Goal: Task Accomplishment & Management: Use online tool/utility

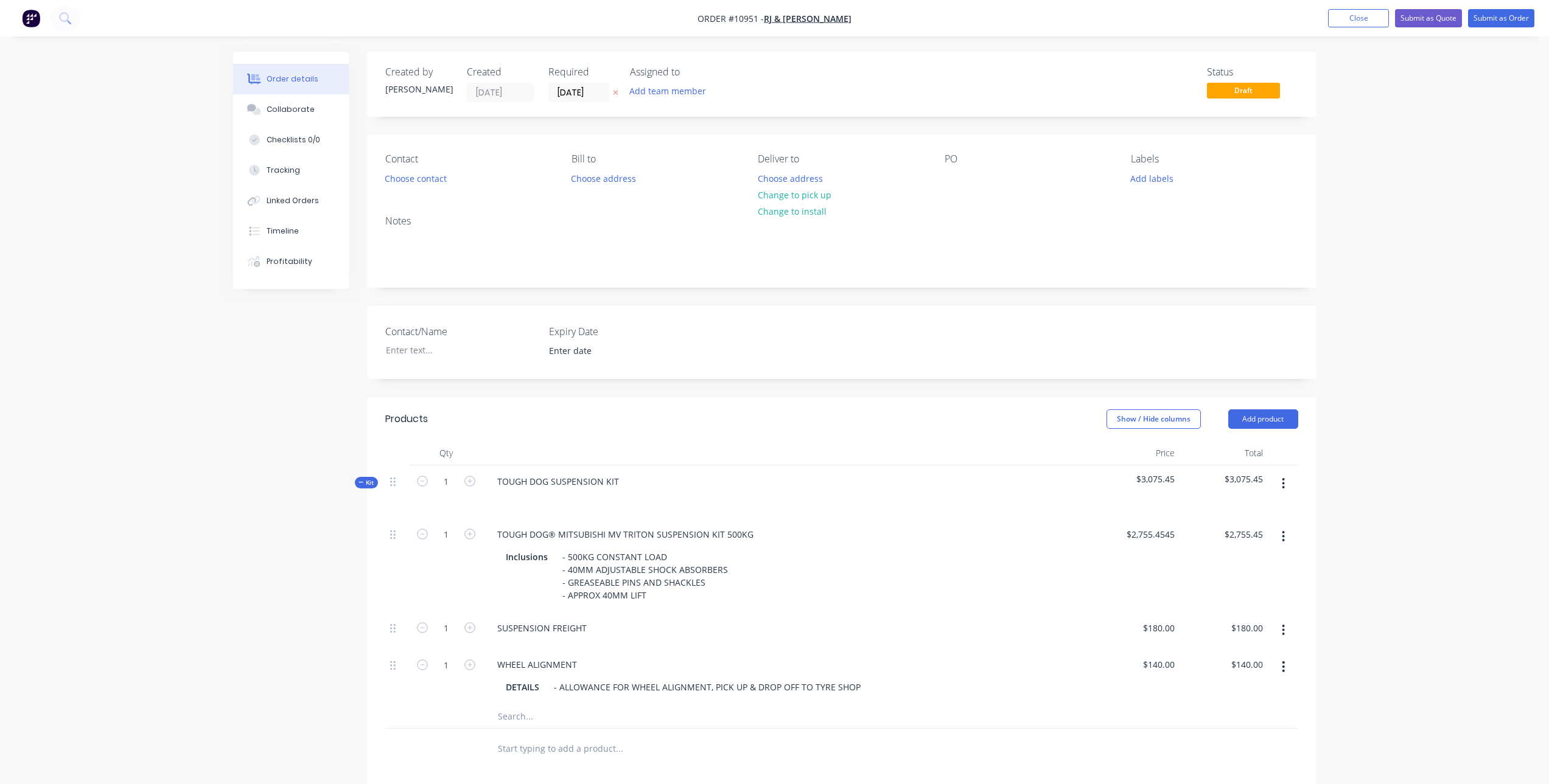
scroll to position [192, 0]
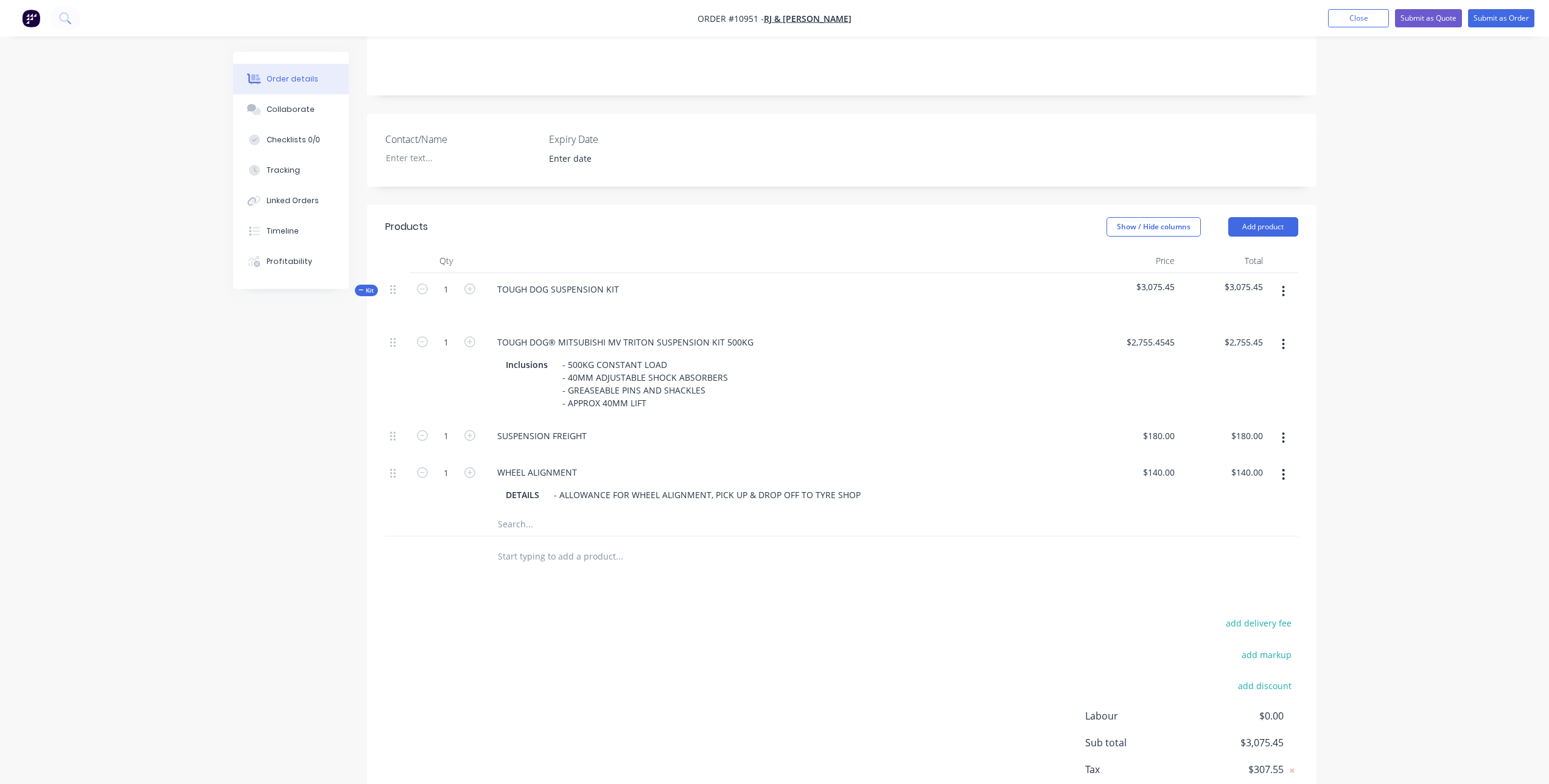
click at [540, 522] on input "text" at bounding box center [619, 523] width 243 height 24
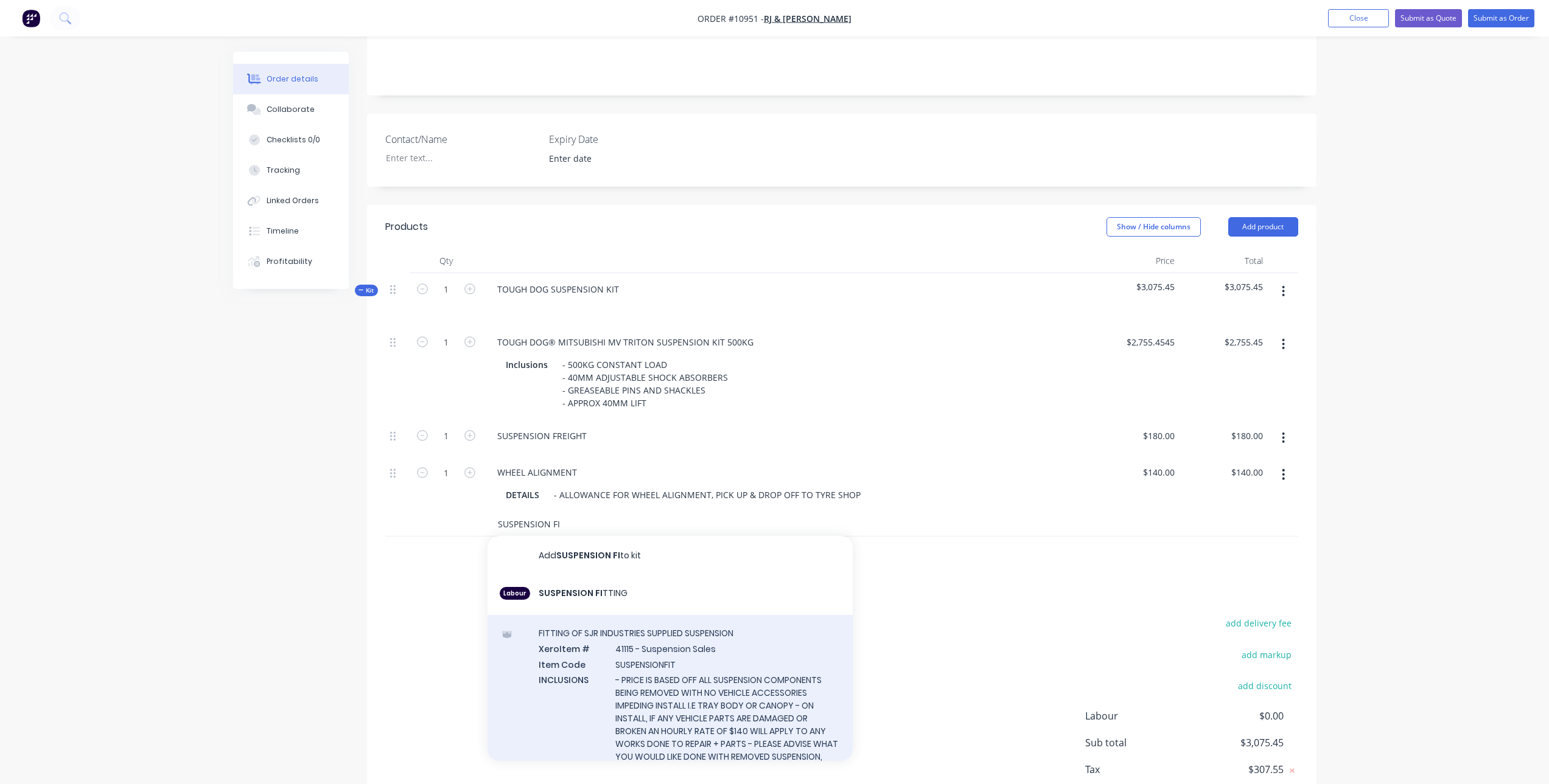
type input "SUSPENSION FI"
click at [744, 667] on div "FITTING OF SJR INDUSTRIES SUPPLIED SUSPENSION Xero Item # 41115 - Suspension Sa…" at bounding box center [670, 723] width 365 height 216
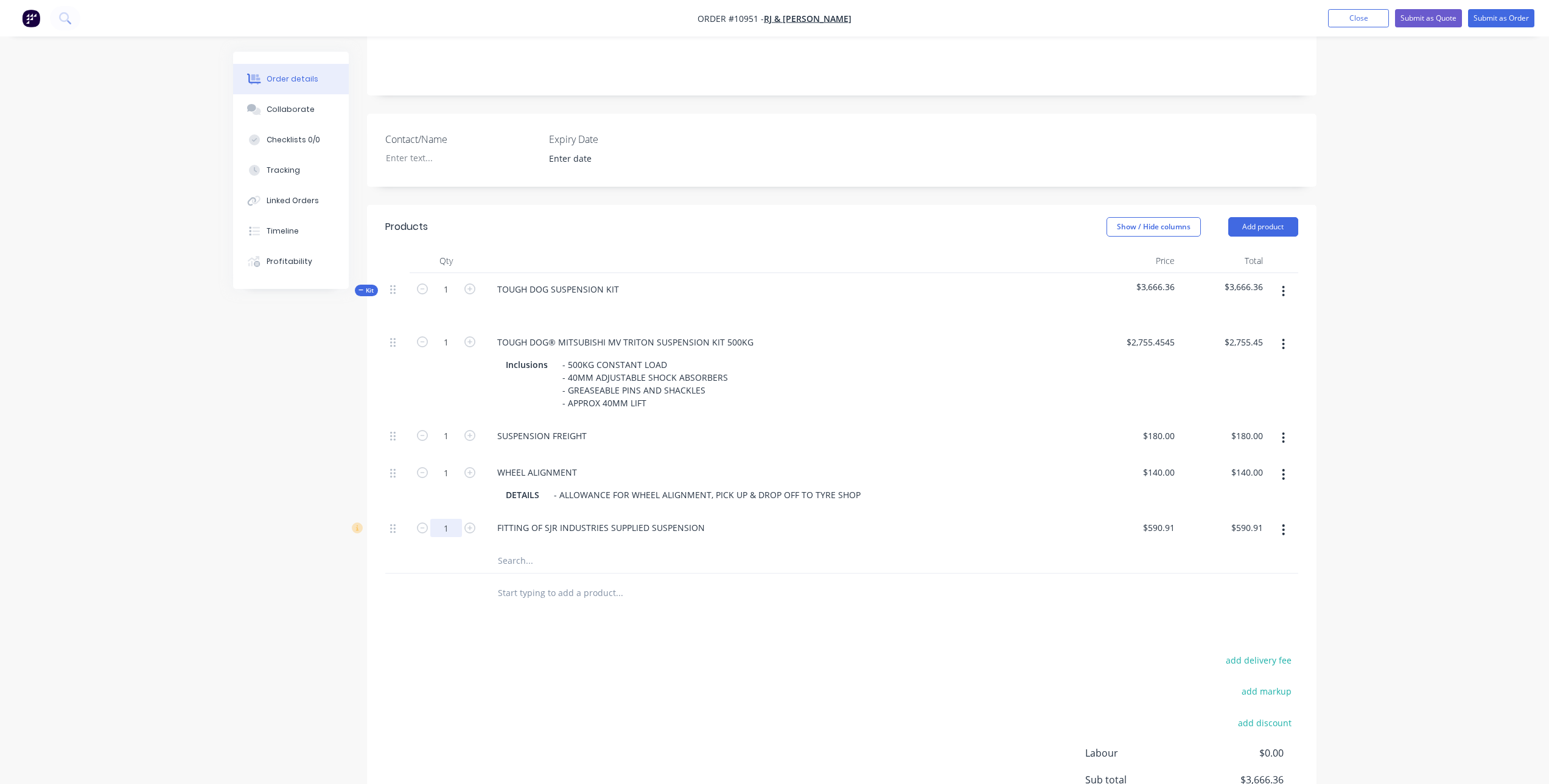
click at [441, 529] on input "1" at bounding box center [446, 528] width 32 height 18
type input "6"
type input "590.91"
type input "$3,545.46"
click at [1170, 527] on input "590.91" at bounding box center [1160, 527] width 38 height 18
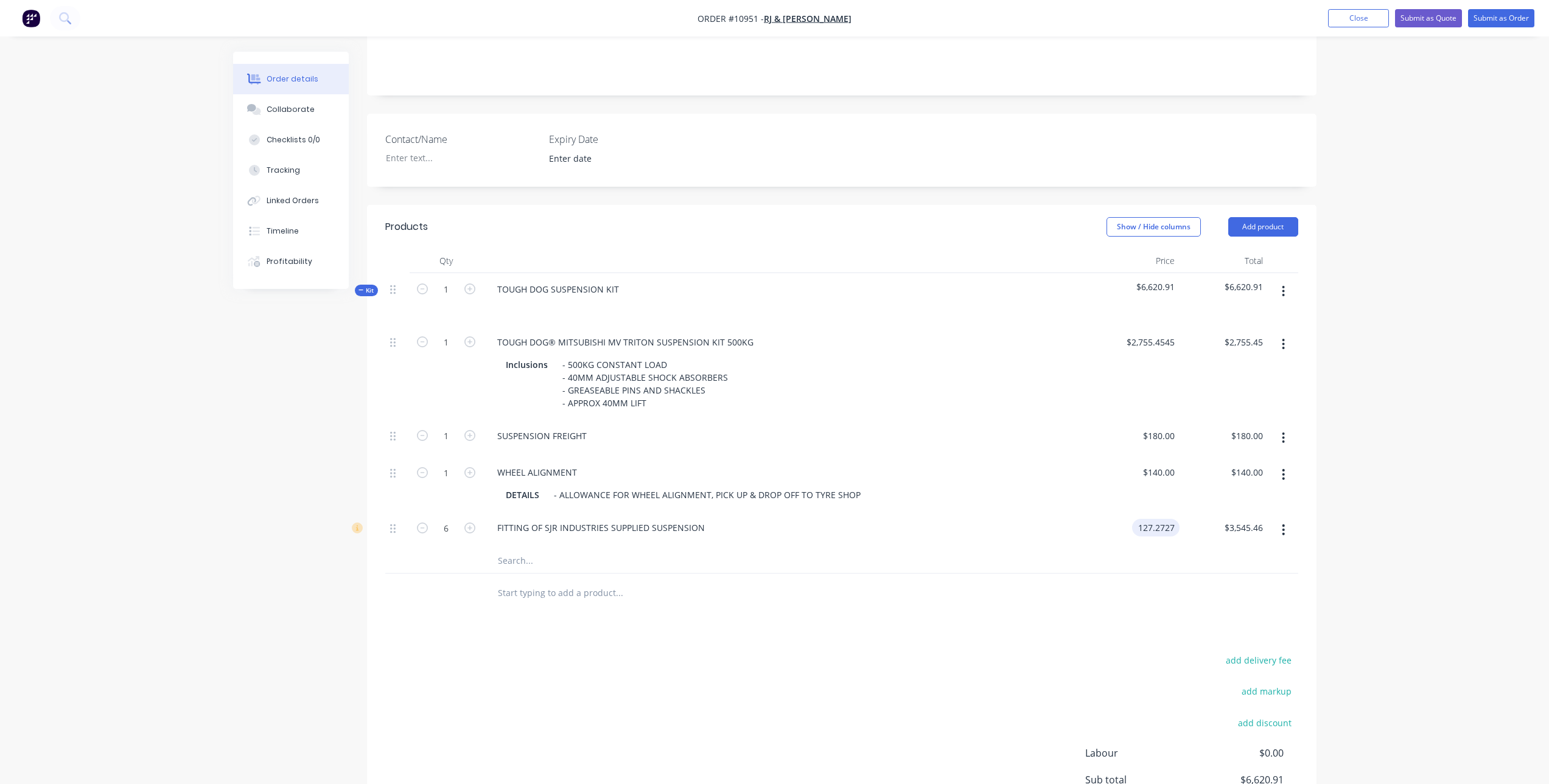
type input "$127.2727"
type input "$763.64"
click at [920, 608] on div at bounding box center [701, 593] width 438 height 39
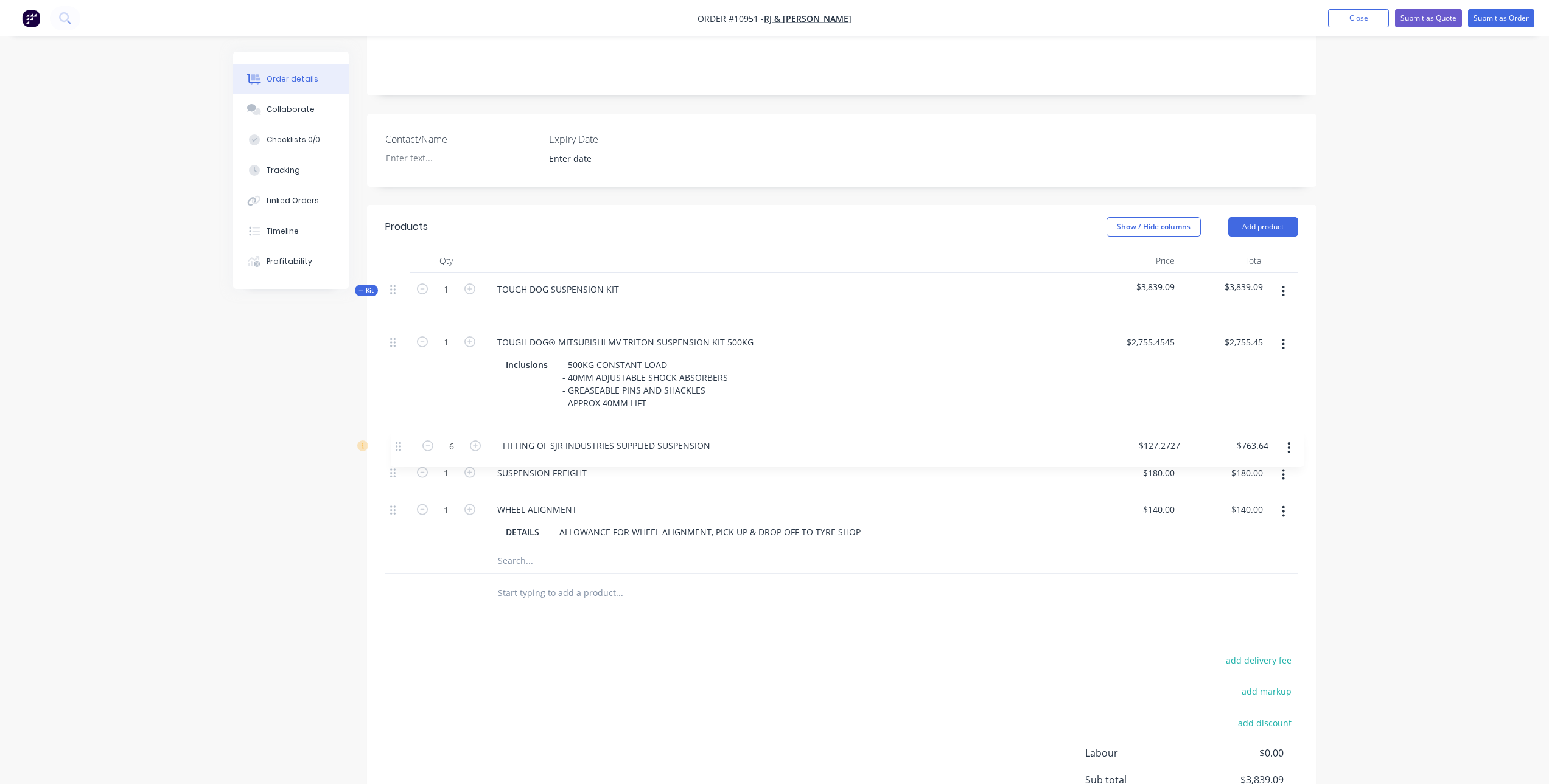
drag, startPoint x: 393, startPoint y: 532, endPoint x: 399, endPoint y: 445, distance: 87.2
click at [399, 445] on div "1 TOUGH DOG® MITSUBISHI MV TRITON SUSPENSION KIT 500KG Inclusions - 500KG CONST…" at bounding box center [842, 437] width 913 height 222
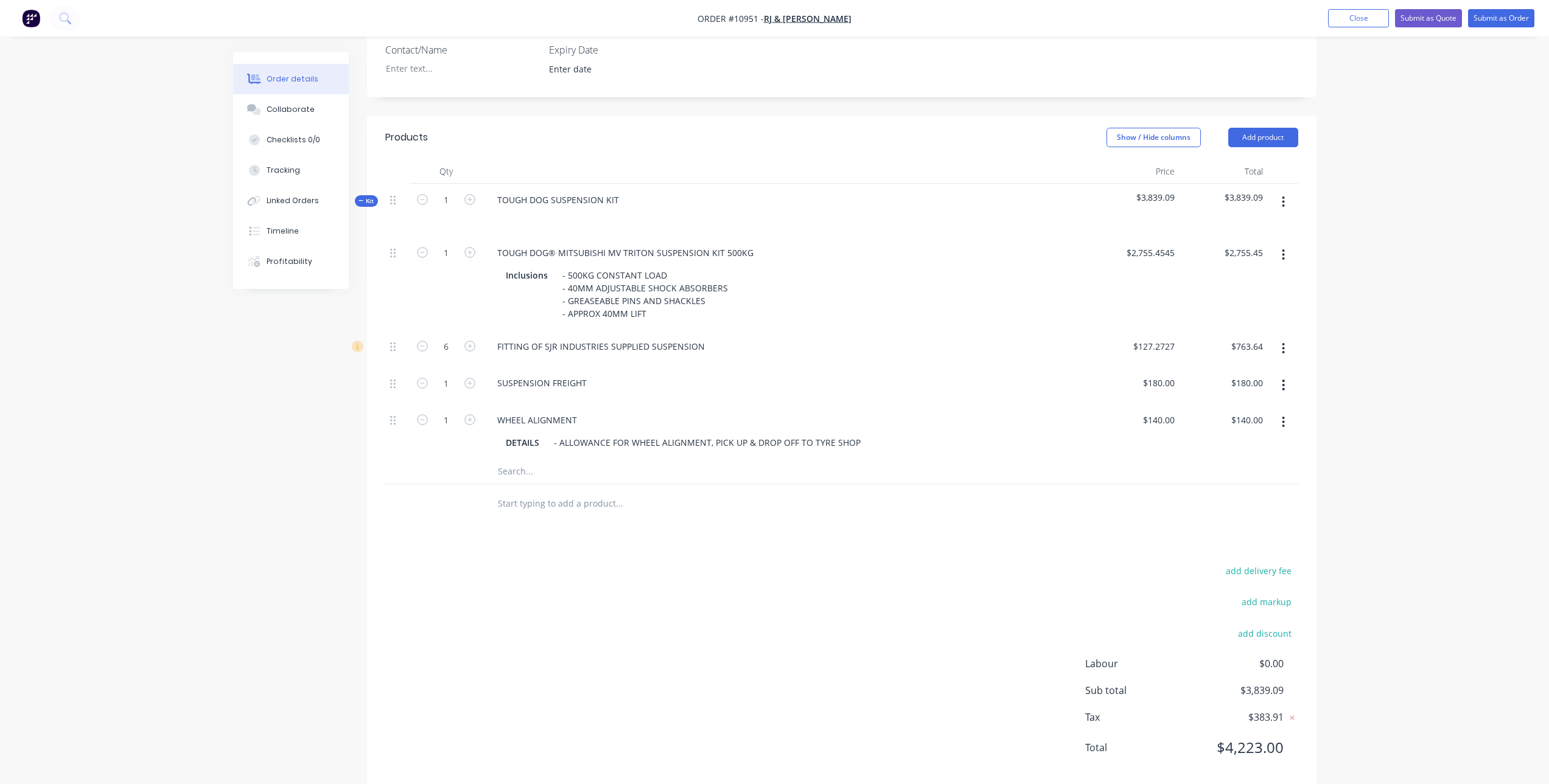
scroll to position [305, 0]
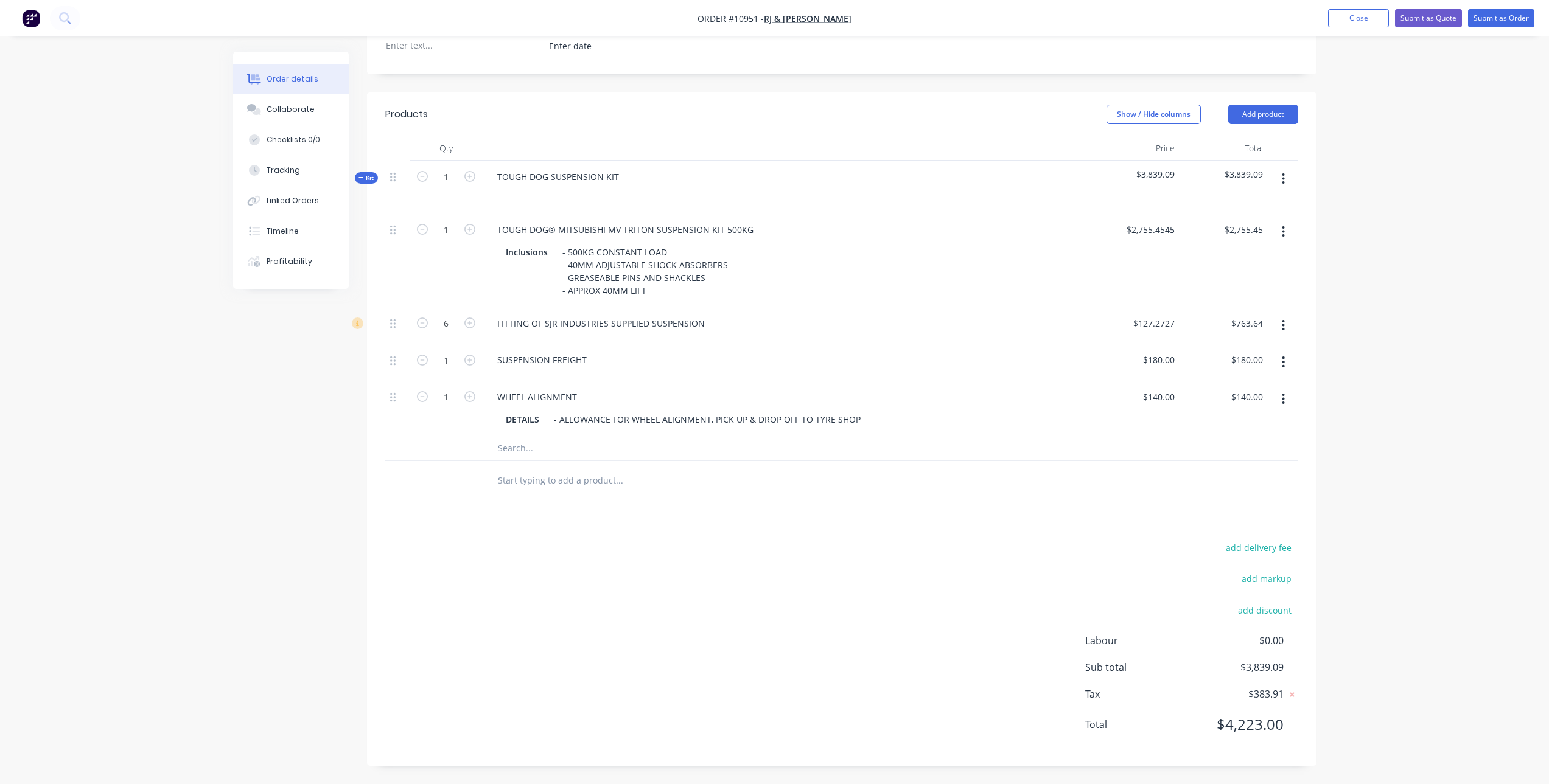
click at [567, 481] on input "text" at bounding box center [619, 481] width 243 height 24
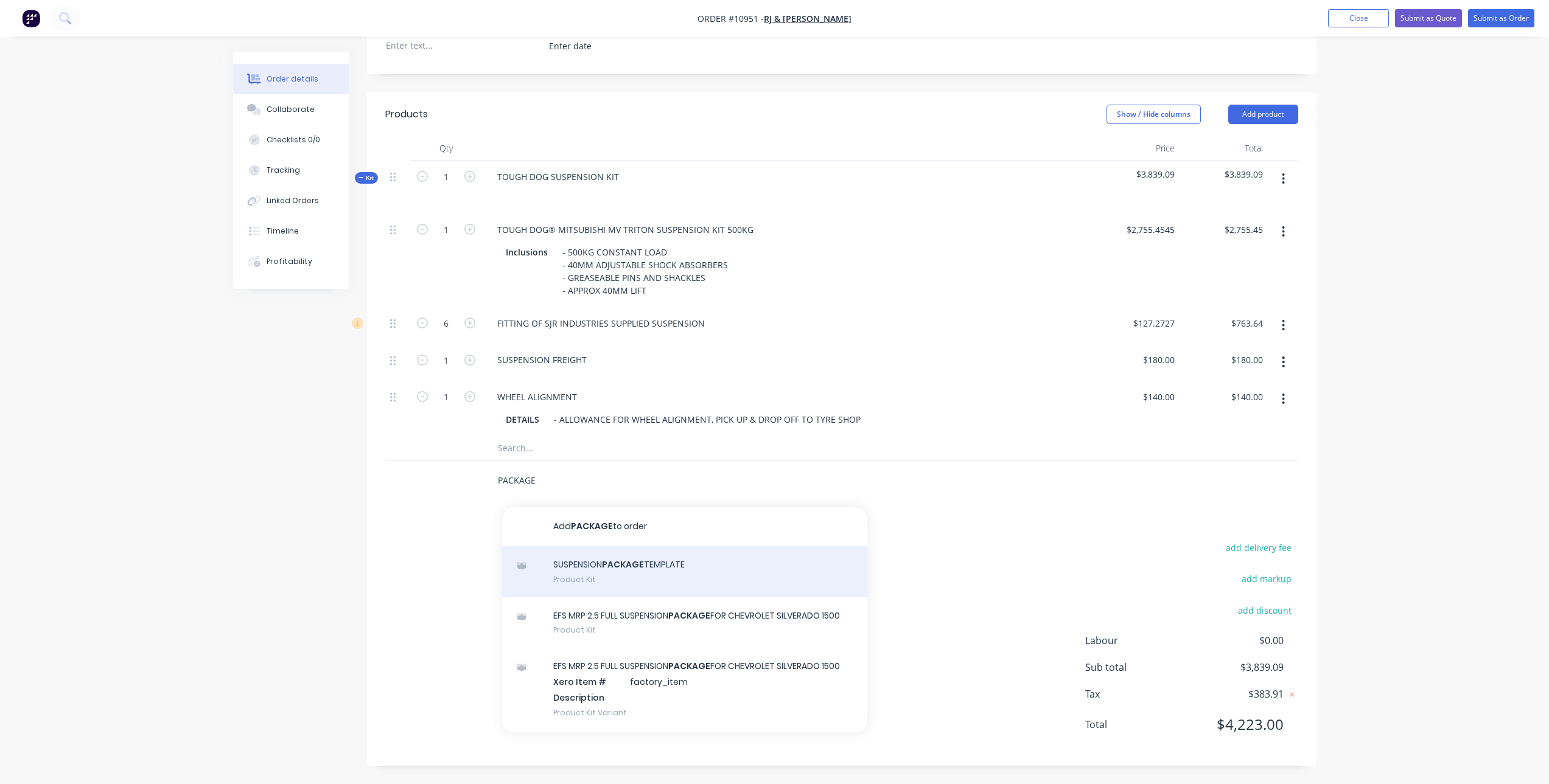
type input "PACKAGE"
click at [606, 563] on div "SUSPENSION PACKAGE TEMPLATE Product Kit" at bounding box center [685, 572] width 365 height 51
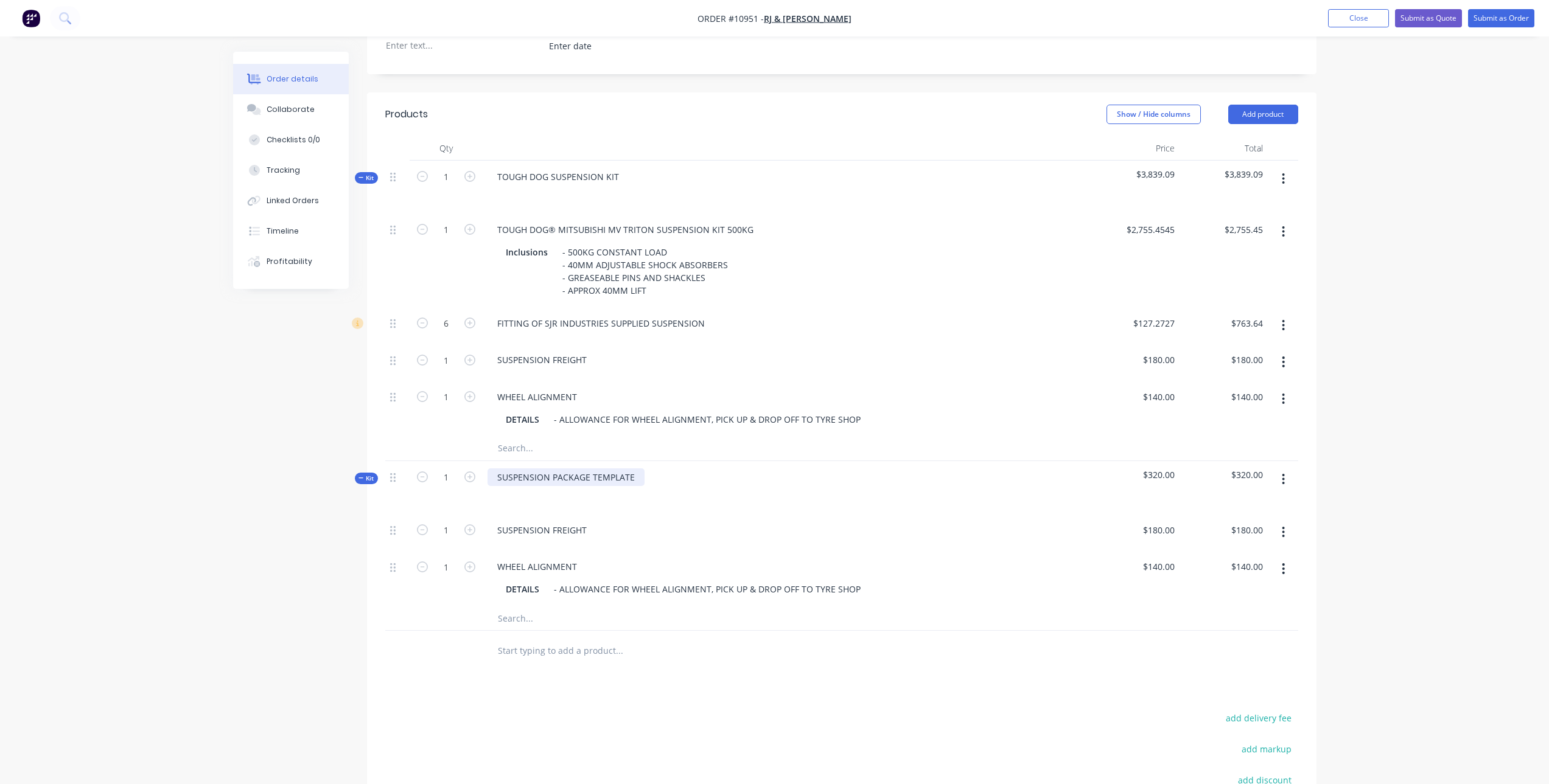
click at [594, 480] on div "SUSPENSION PACKAGE TEMPLATE" at bounding box center [566, 477] width 157 height 18
click at [549, 623] on input "text" at bounding box center [619, 618] width 243 height 24
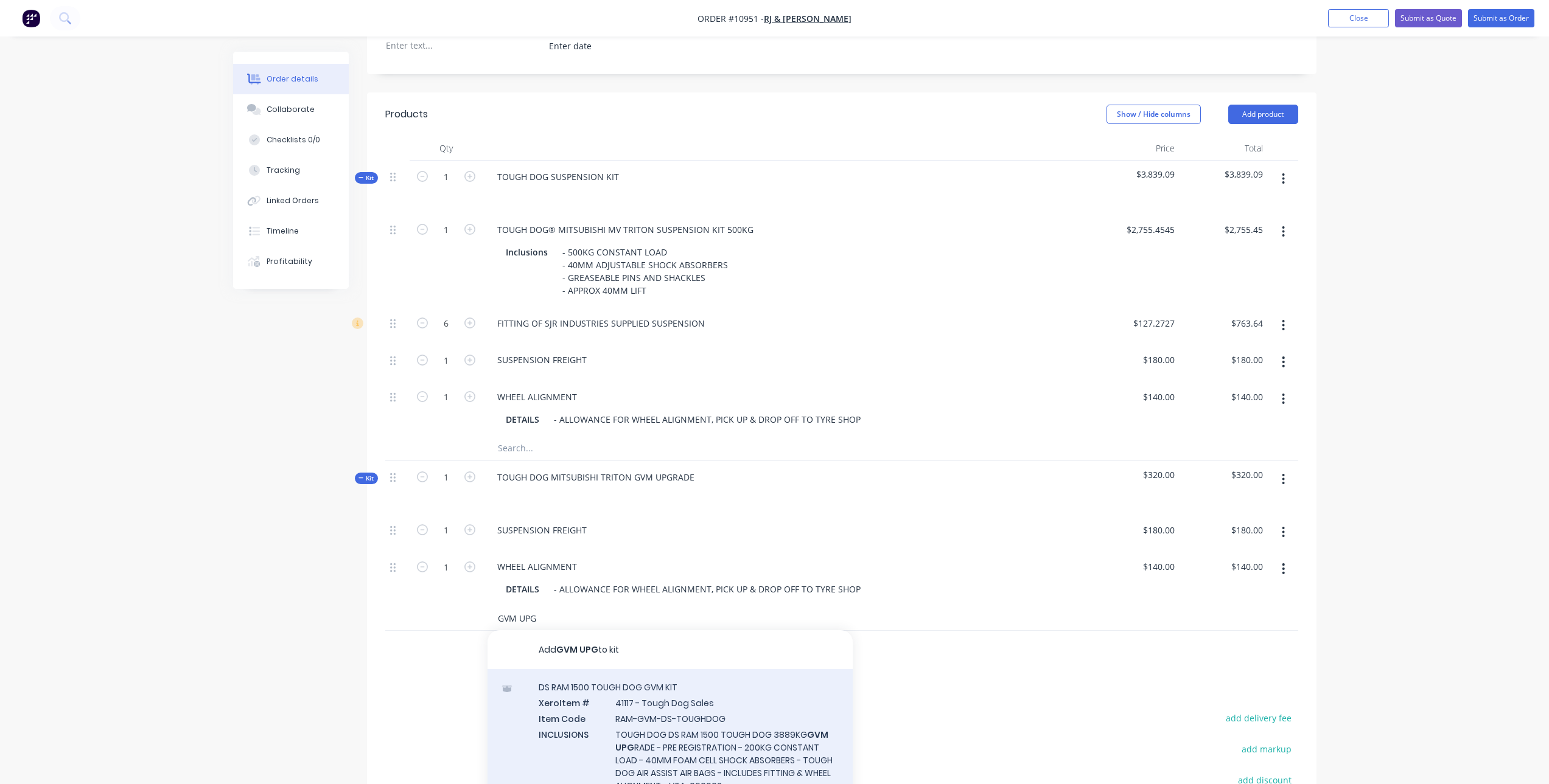
type input "GVM UPG"
click at [670, 690] on div "DS RAM 1500 TOUGH DOG GVM KIT Xero Item # 41117 - Tough Dog Sales Item Code RAM…" at bounding box center [670, 758] width 365 height 178
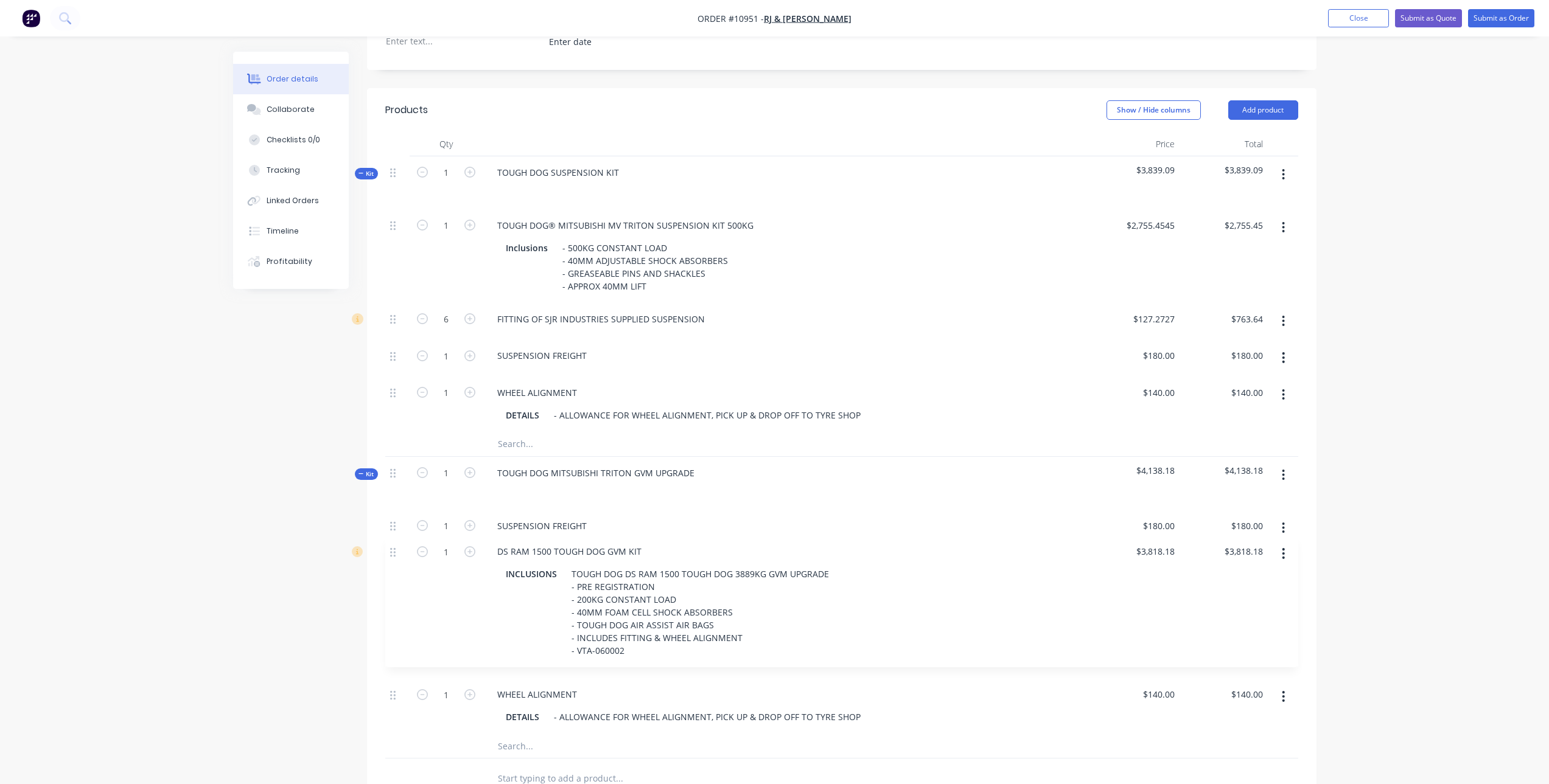
scroll to position [313, 0]
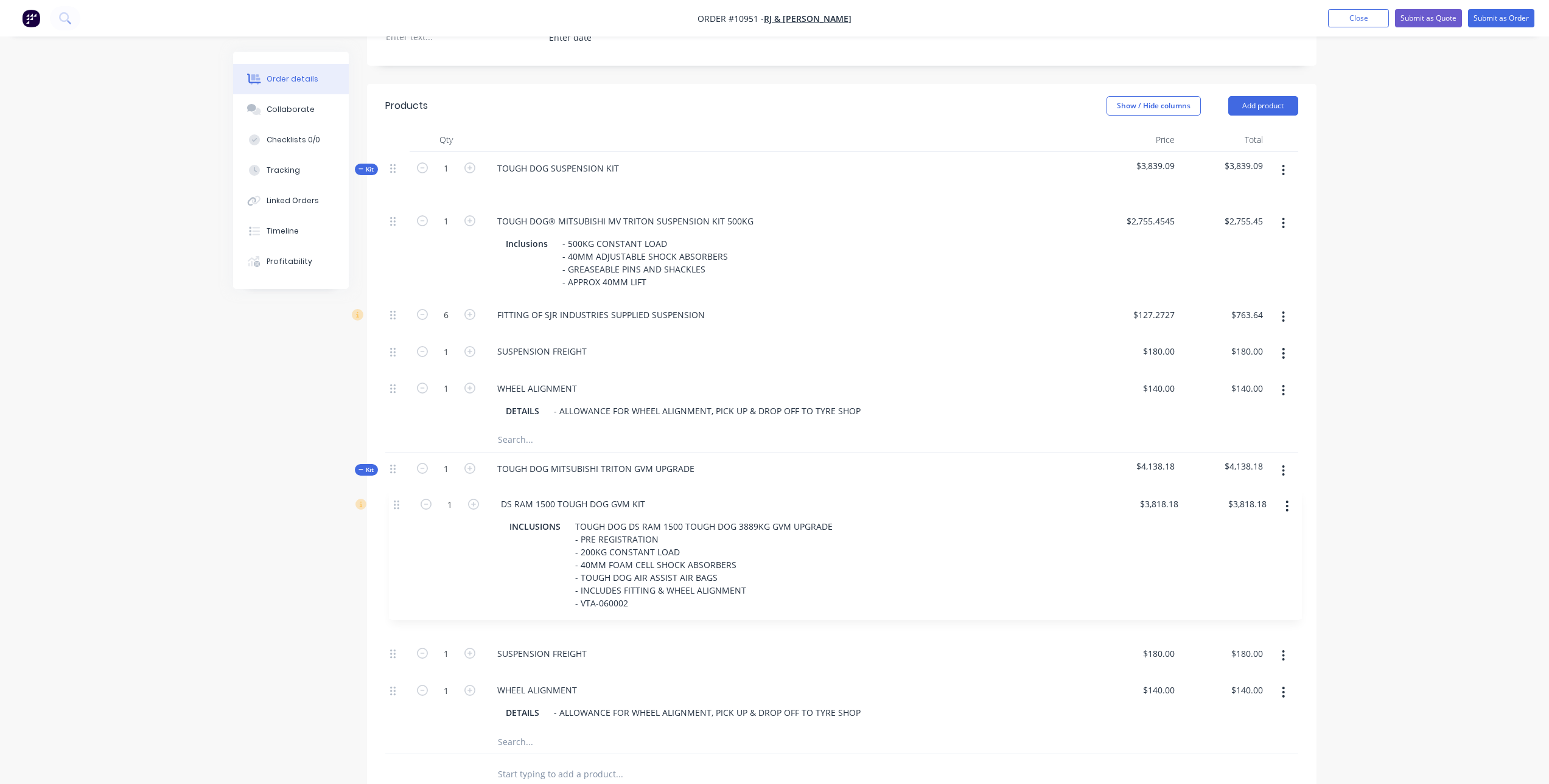
drag, startPoint x: 392, startPoint y: 621, endPoint x: 395, endPoint y: 500, distance: 121.0
click at [395, 500] on div "Kit 1 TOUGH DOG MITSUBISHI TRITON GVM UPGRADE $4,138.18 $4,138.18 1 SUSPENSION …" at bounding box center [842, 604] width 913 height 303
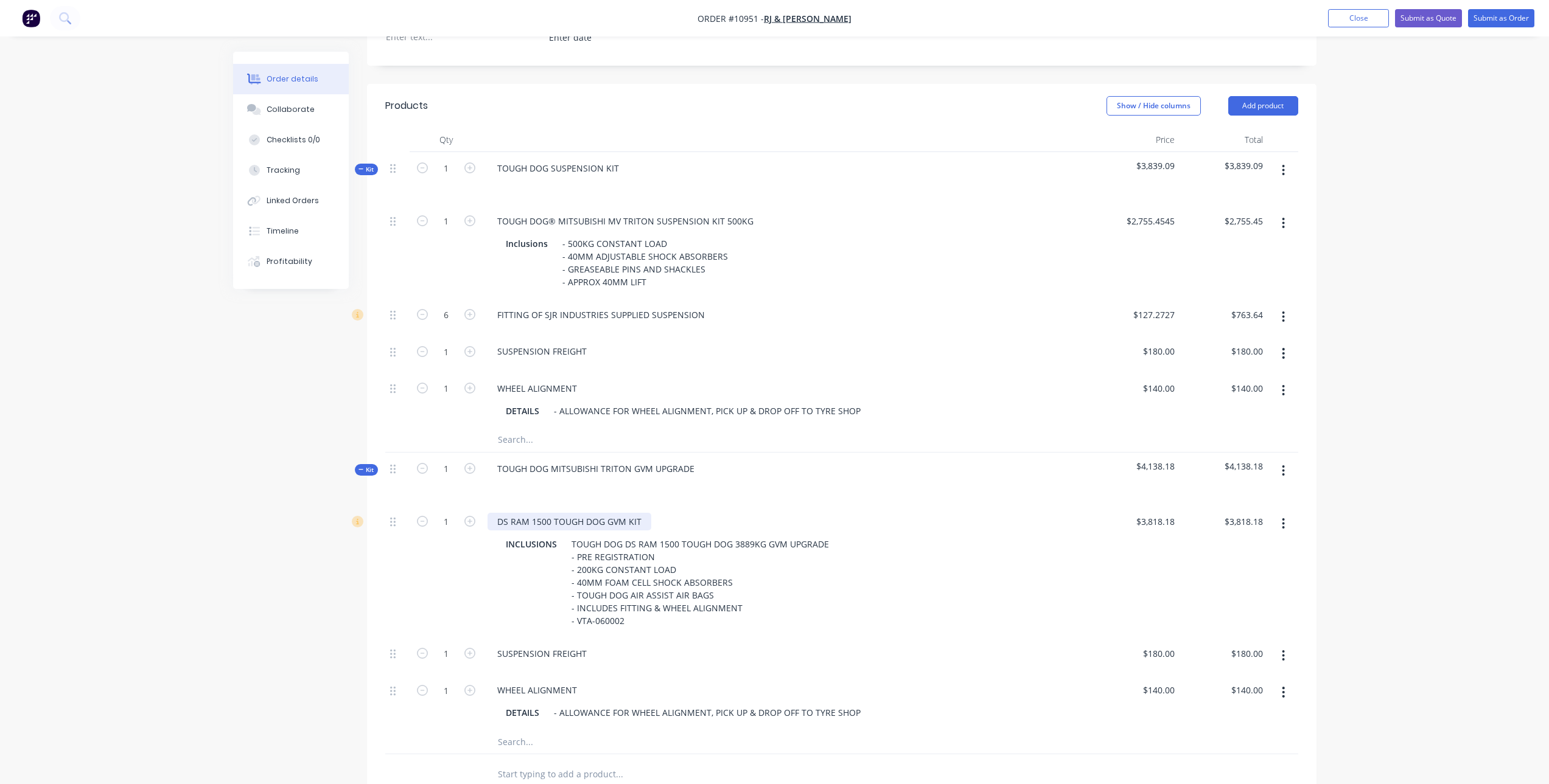
click at [614, 523] on div "DS RAM 1500 TOUGH DOG GVM KIT" at bounding box center [569, 522] width 164 height 18
paste div
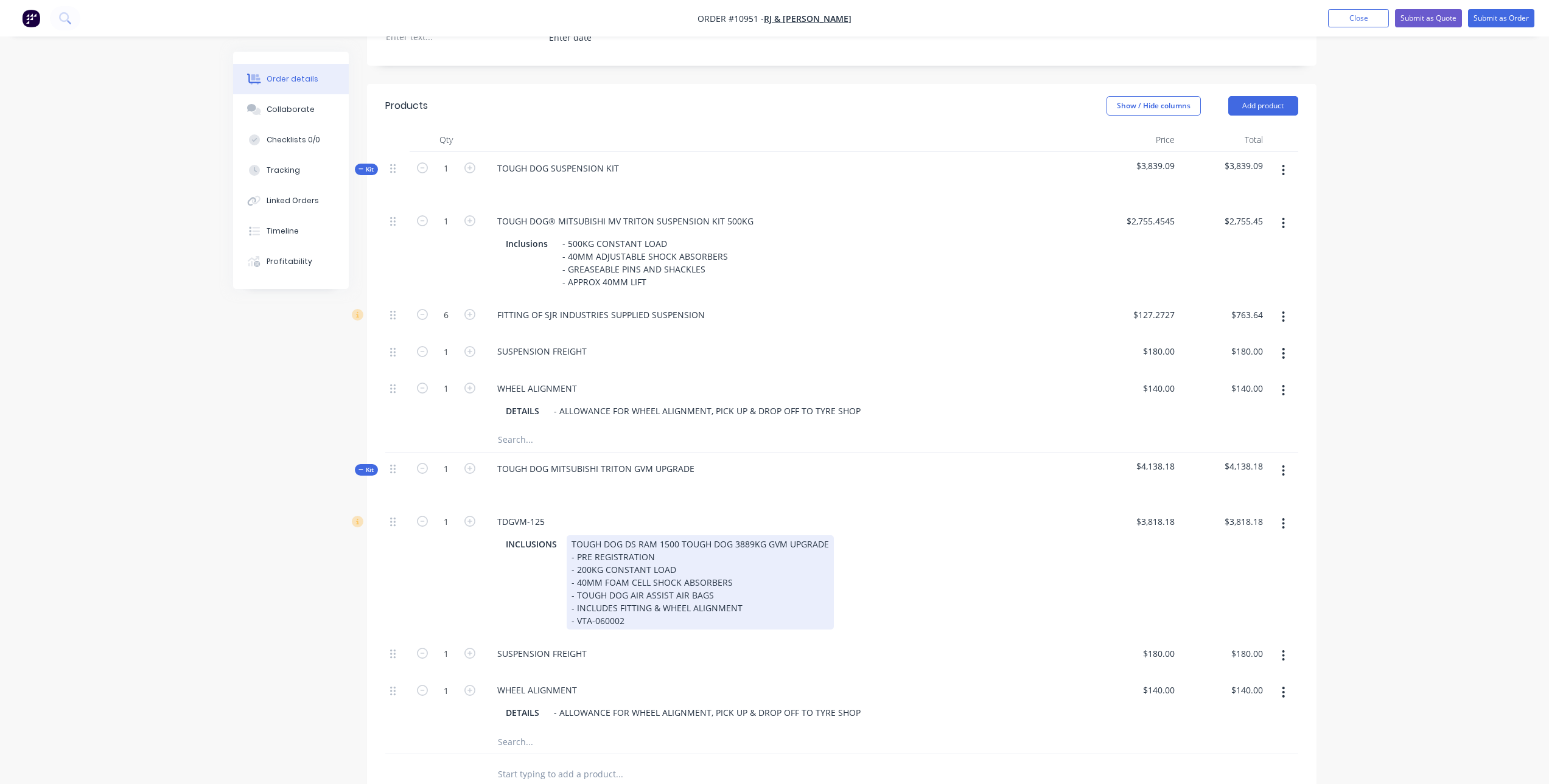
click at [686, 580] on div "TOUGH DOG DS RAM 1500 TOUGH DOG 3889KG GVM UPGRADE - PRE REGISTRATION - 200KG C…" at bounding box center [701, 583] width 268 height 94
drag, startPoint x: 569, startPoint y: 542, endPoint x: 820, endPoint y: 541, distance: 251.0
click at [820, 541] on div "TOUGH DOG DS RAM 1500 TOUGH DOG 3889KG GVM UPGRADE - PRE REGISTRATION - 200KG C…" at bounding box center [701, 583] width 268 height 94
click at [759, 547] on div "TOUGH DOG DS RAM 1500 TOUGH DOG 3889KG GVM UPGRADE - PRE REGISTRATION - 200KG C…" at bounding box center [701, 583] width 268 height 94
drag, startPoint x: 734, startPoint y: 545, endPoint x: 783, endPoint y: 547, distance: 49.0
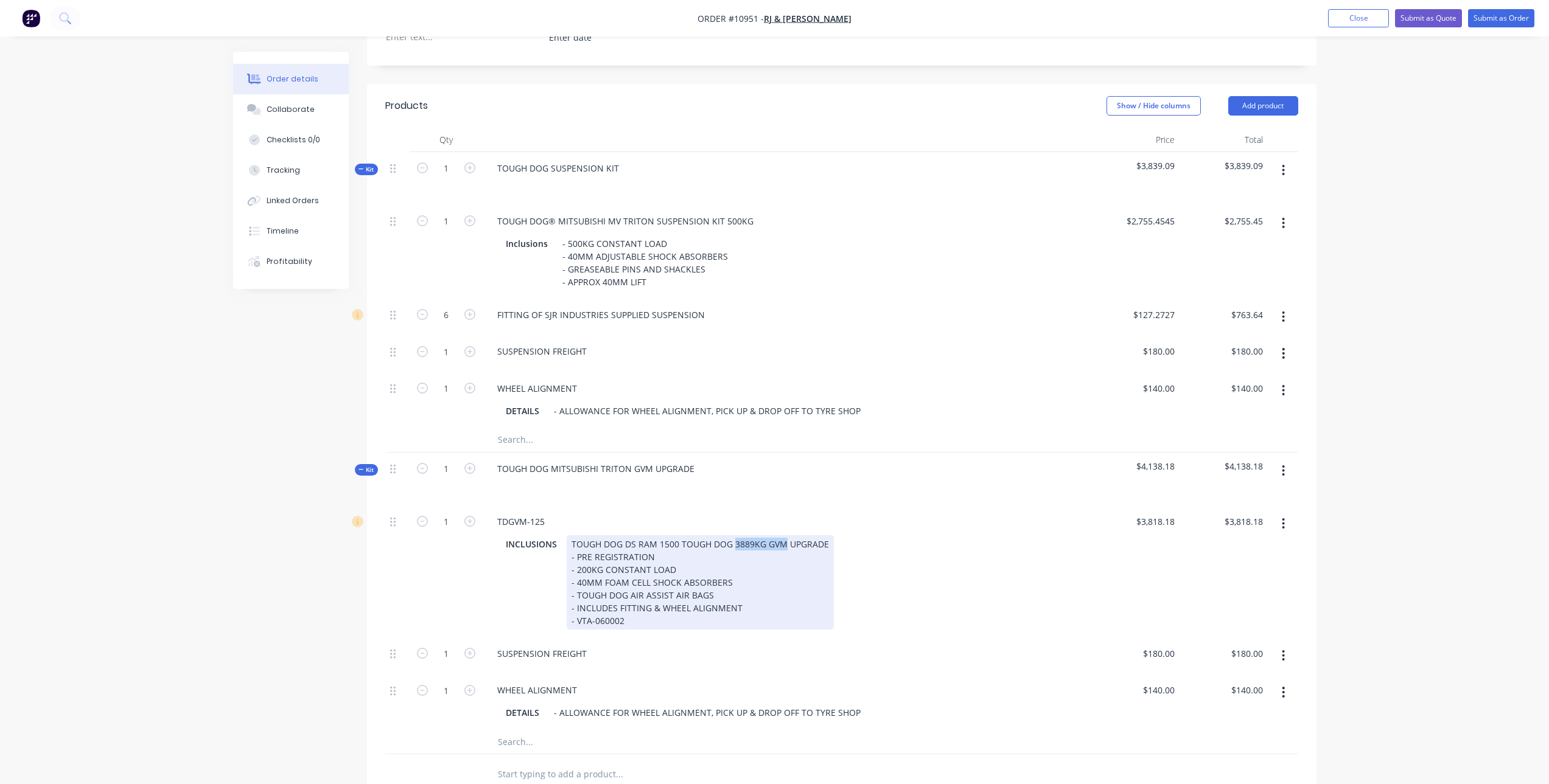
click at [783, 547] on div "TOUGH DOG DS RAM 1500 TOUGH DOG 3889KG GVM UPGRADE - PRE REGISTRATION - 200KG C…" at bounding box center [701, 583] width 268 height 94
click at [621, 561] on div "TOUGH DOG DS RAM 1500 TOUGH DOG UPGRADE - PRE REGISTRATION - 200KG CONSTANT LOA…" at bounding box center [674, 583] width 215 height 94
drag, startPoint x: 569, startPoint y: 557, endPoint x: 668, endPoint y: 558, distance: 99.0
click at [668, 558] on div "TOUGH DOG DS RAM 1500 TOUGH DOG UPGRADE - PRE REGISTRATION - 200KG CONSTANT LOA…" at bounding box center [674, 583] width 215 height 94
click at [573, 558] on div "TOUGH DOG DS RAM 1500 TOUGH DOG UPGRADE 3889KG GVM - 200KG CONSTANT LOAD - 40MM…" at bounding box center [674, 583] width 215 height 94
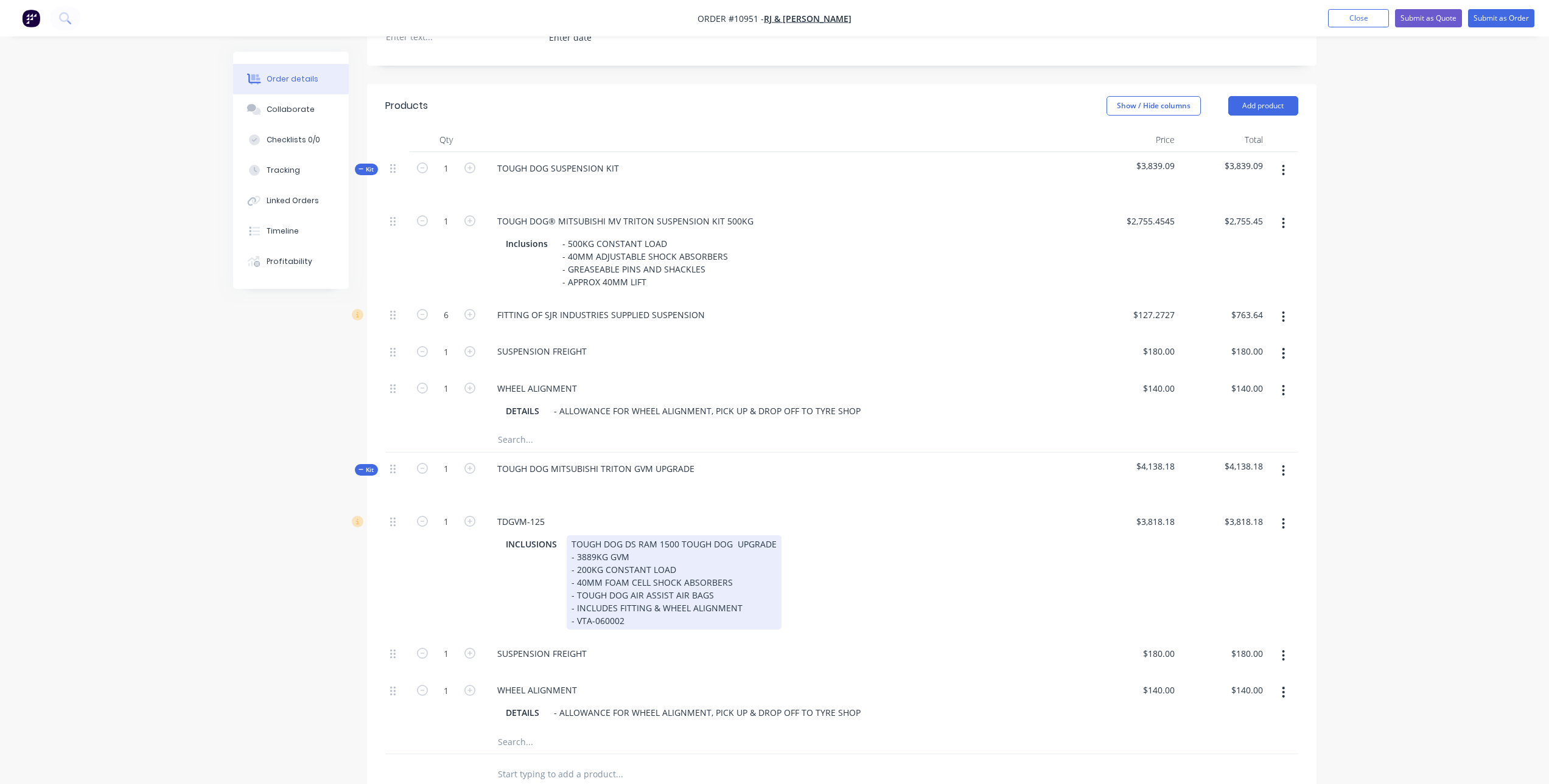
click at [594, 557] on div "TOUGH DOG DS RAM 1500 TOUGH DOG UPGRADE - 3889KG GVM - 200KG CONSTANT LOAD - 40…" at bounding box center [674, 583] width 215 height 94
click at [581, 572] on div "TOUGH DOG DS RAM 1500 TOUGH DOG UPGRADE - 3620KG GVM - 200KG CONSTANT LOAD - 40…" at bounding box center [674, 583] width 215 height 94
drag, startPoint x: 602, startPoint y: 583, endPoint x: 649, endPoint y: 587, distance: 47.2
click at [649, 587] on div "TOUGH DOG DS RAM 1500 TOUGH DOG UPGRADE - 3620KG GVM - 500KG CONSTANT LOAD - 40…" at bounding box center [674, 583] width 215 height 94
drag, startPoint x: 717, startPoint y: 594, endPoint x: 564, endPoint y: 596, distance: 153.0
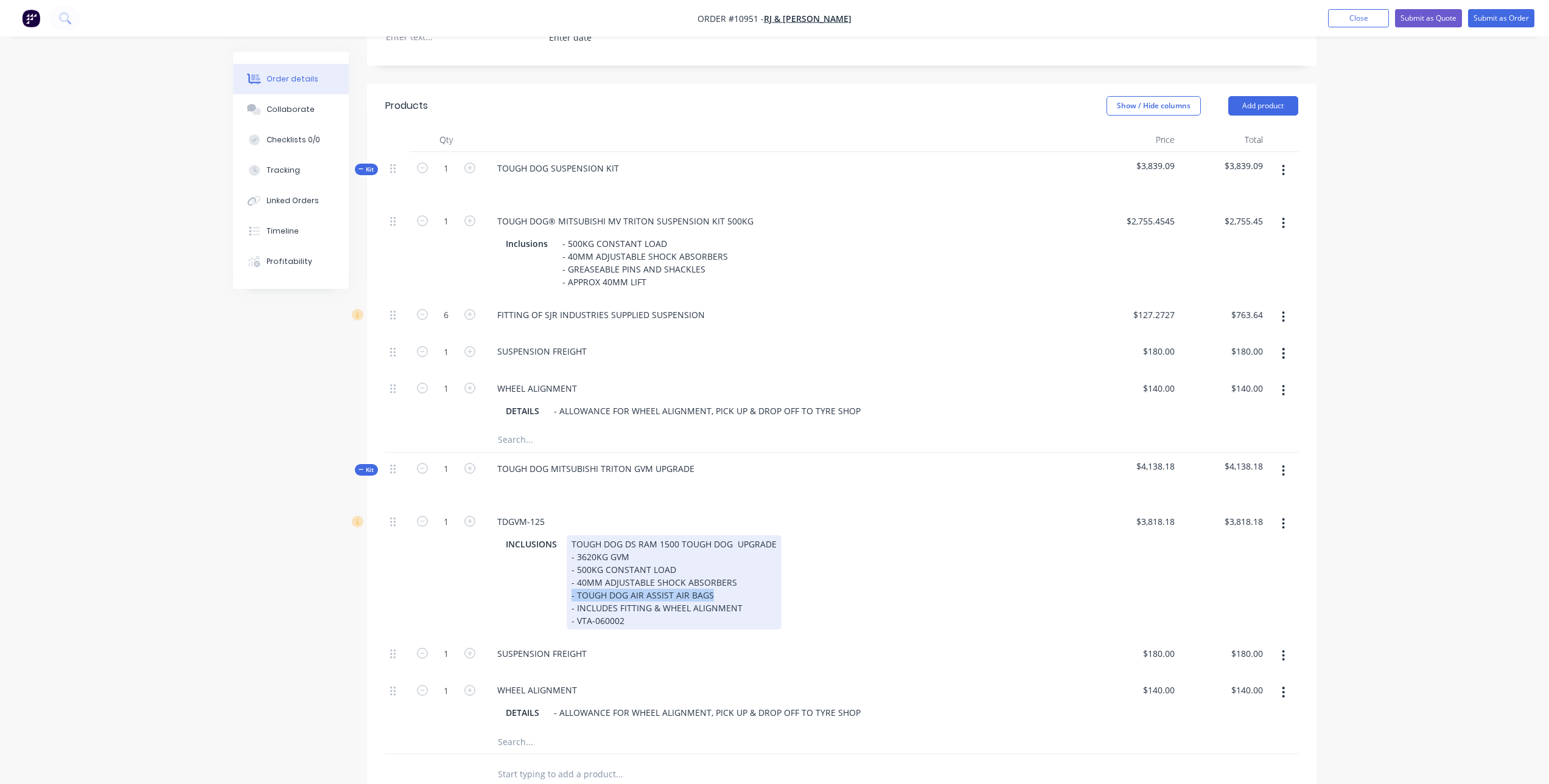
click at [564, 596] on div "INCLUSIONS TOUGH DOG DS RAM 1500 TOUGH DOG UPGRADE - 3620KG GVM - 500KG CONSTAN…" at bounding box center [784, 583] width 568 height 94
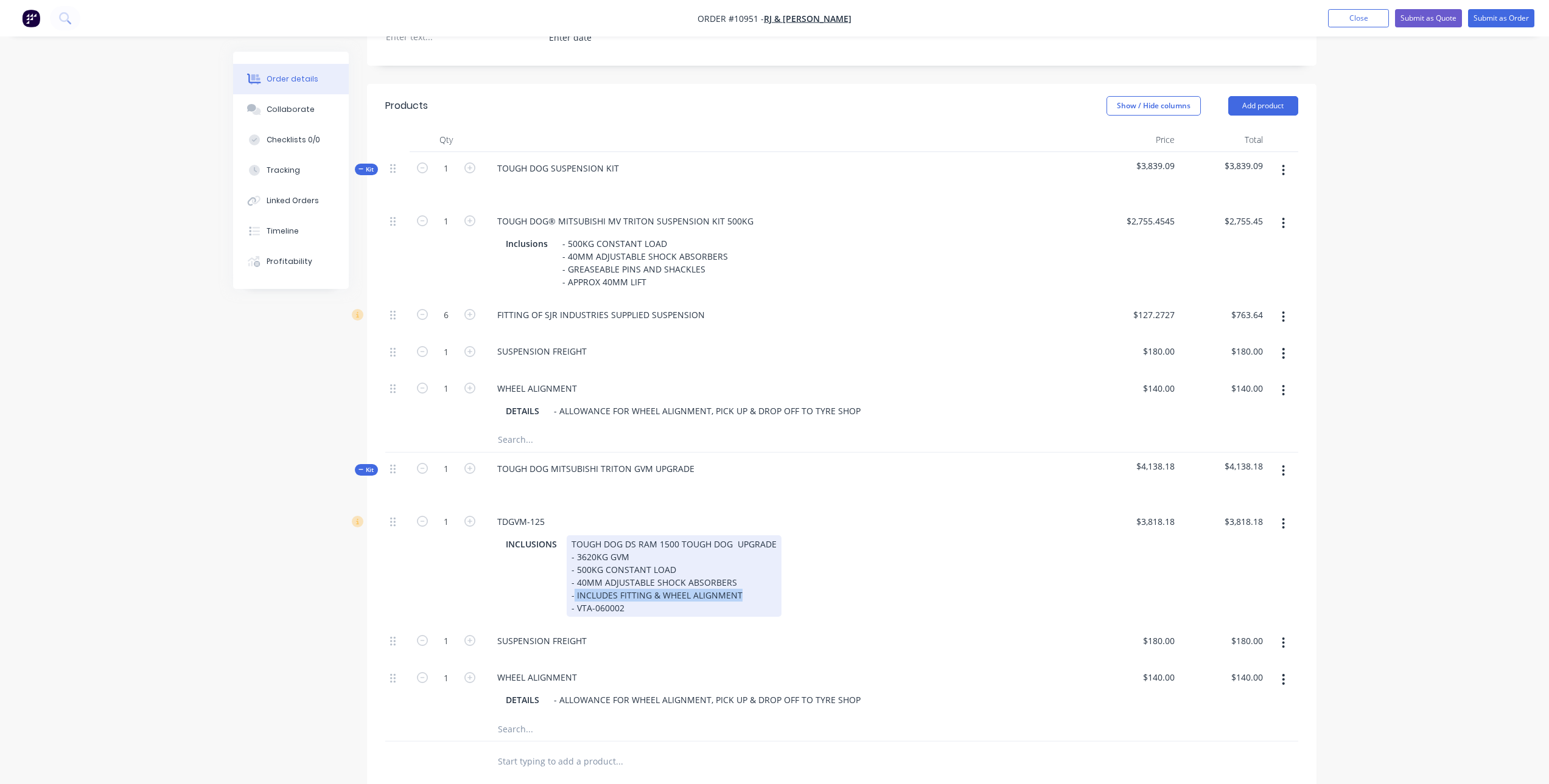
drag, startPoint x: 745, startPoint y: 592, endPoint x: 574, endPoint y: 595, distance: 171.0
click at [574, 595] on div "TOUGH DOG DS RAM 1500 TOUGH DOG UPGRADE - 3620KG GVM - 500KG CONSTANT LOAD - 40…" at bounding box center [674, 577] width 215 height 82
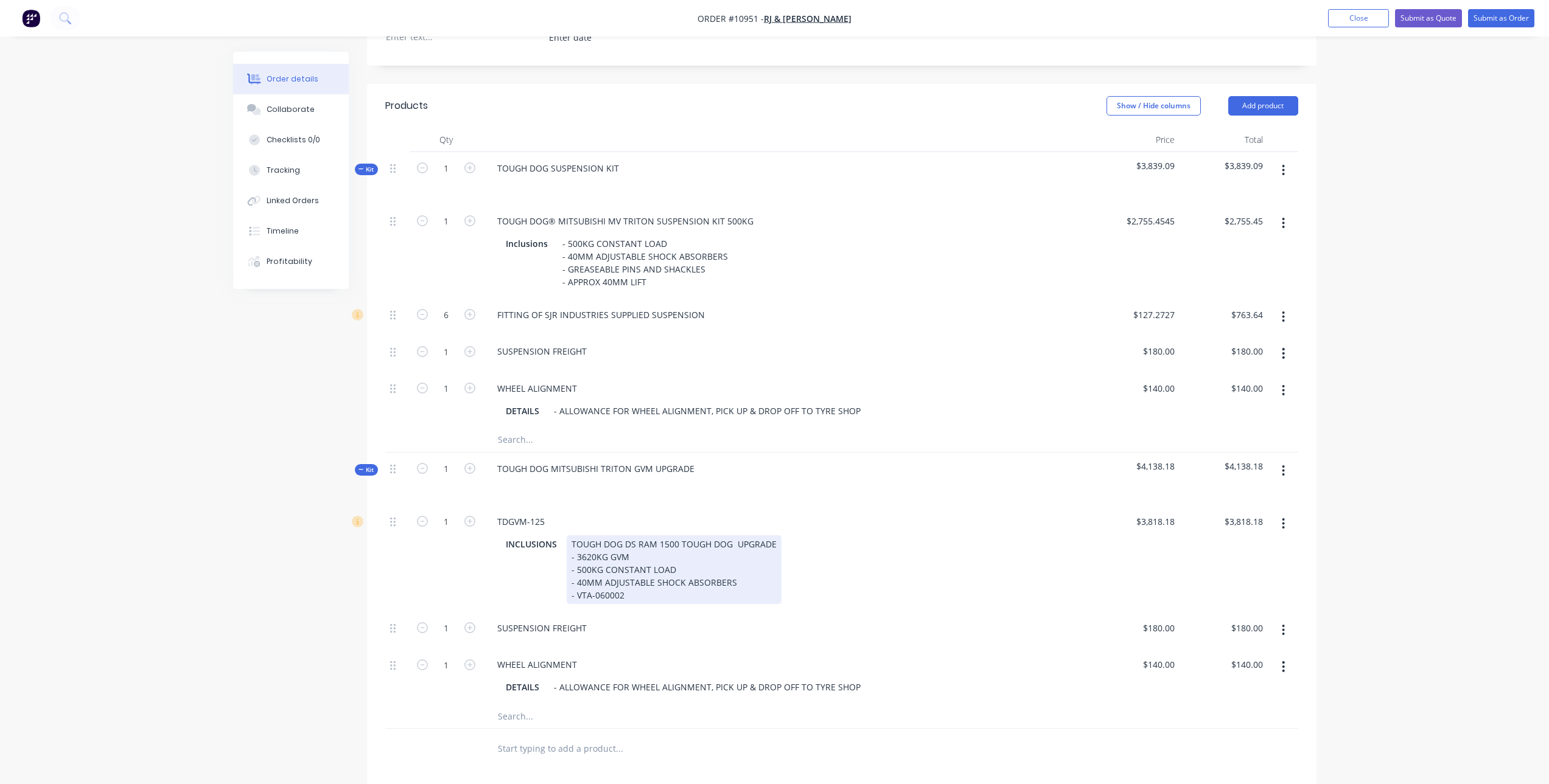
click at [636, 596] on div "TOUGH DOG DS RAM 1500 TOUGH DOG UPGRADE - 3620KG GVM - 500KG CONSTANT LOAD - 40…" at bounding box center [674, 570] width 215 height 69
click at [910, 581] on div "INCLUSIONS TOUGH DOG DS RAM 1500 TOUGH DOG UPGRADE - 3620KG GVM - 500KG CONSTAN…" at bounding box center [784, 570] width 568 height 69
click at [973, 598] on div "INCLUSIONS TOUGH DOG DS RAM 1500 TOUGH DOG UPGRADE - 3620KG GVM - 500KG CONSTAN…" at bounding box center [784, 570] width 568 height 69
click at [1143, 518] on input "3818.18" at bounding box center [1157, 522] width 44 height 18
type input "$3,546.3636"
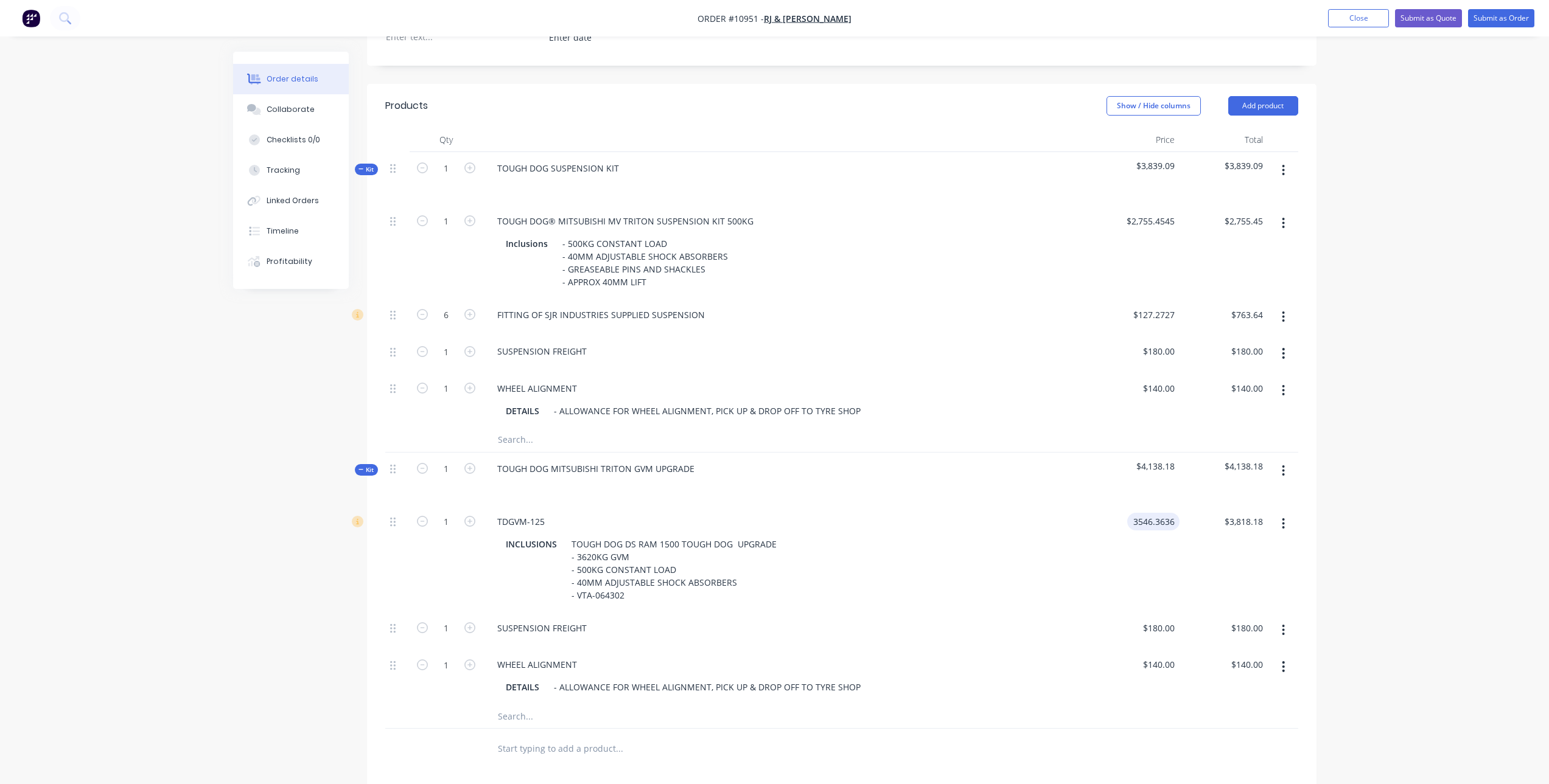
type input "$3,546.36"
click at [1106, 540] on div "$3,546.3636 3546.3636" at bounding box center [1135, 558] width 89 height 106
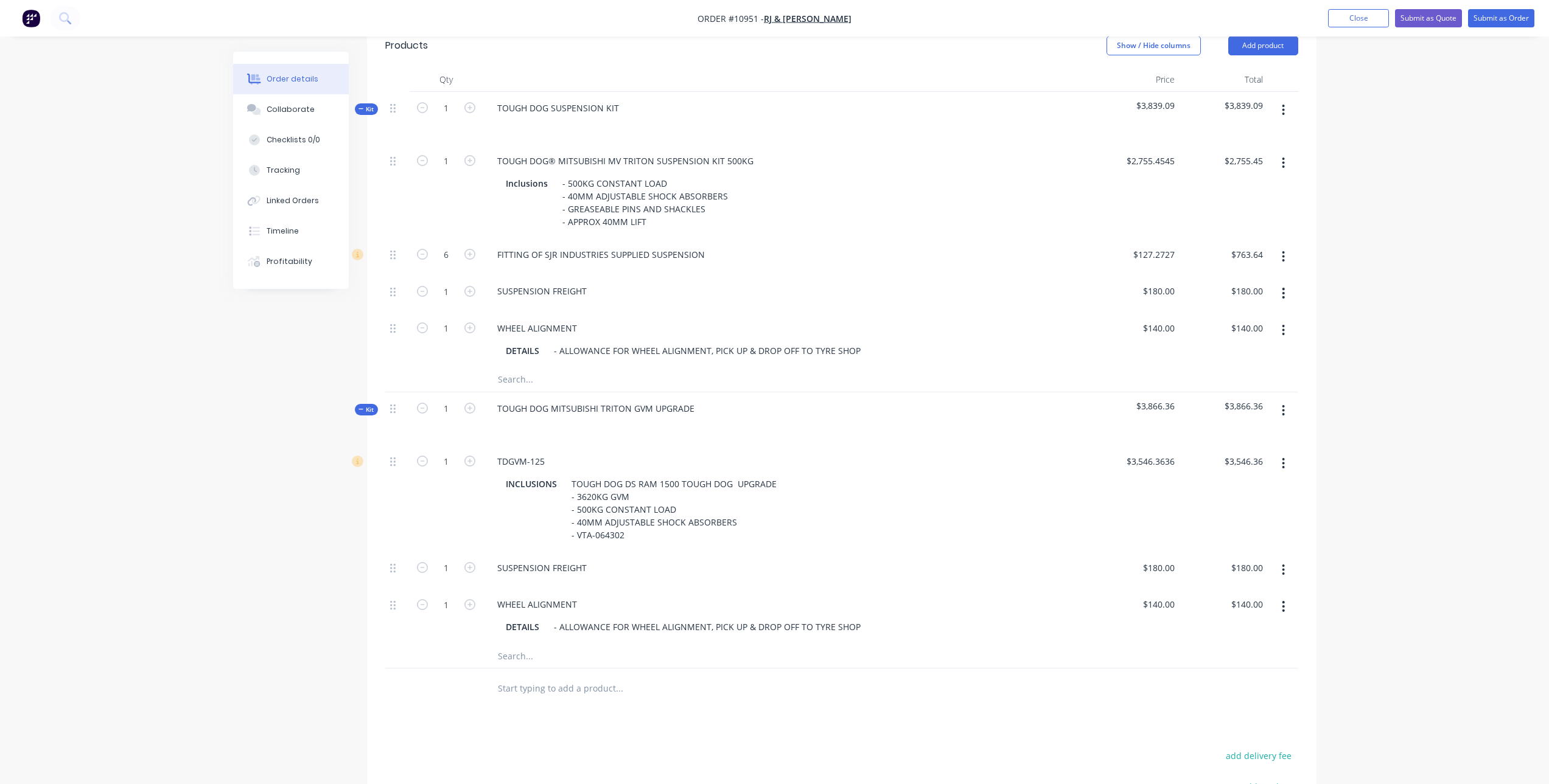
scroll to position [374, 0]
click at [532, 657] on input "text" at bounding box center [619, 655] width 243 height 24
type input "I"
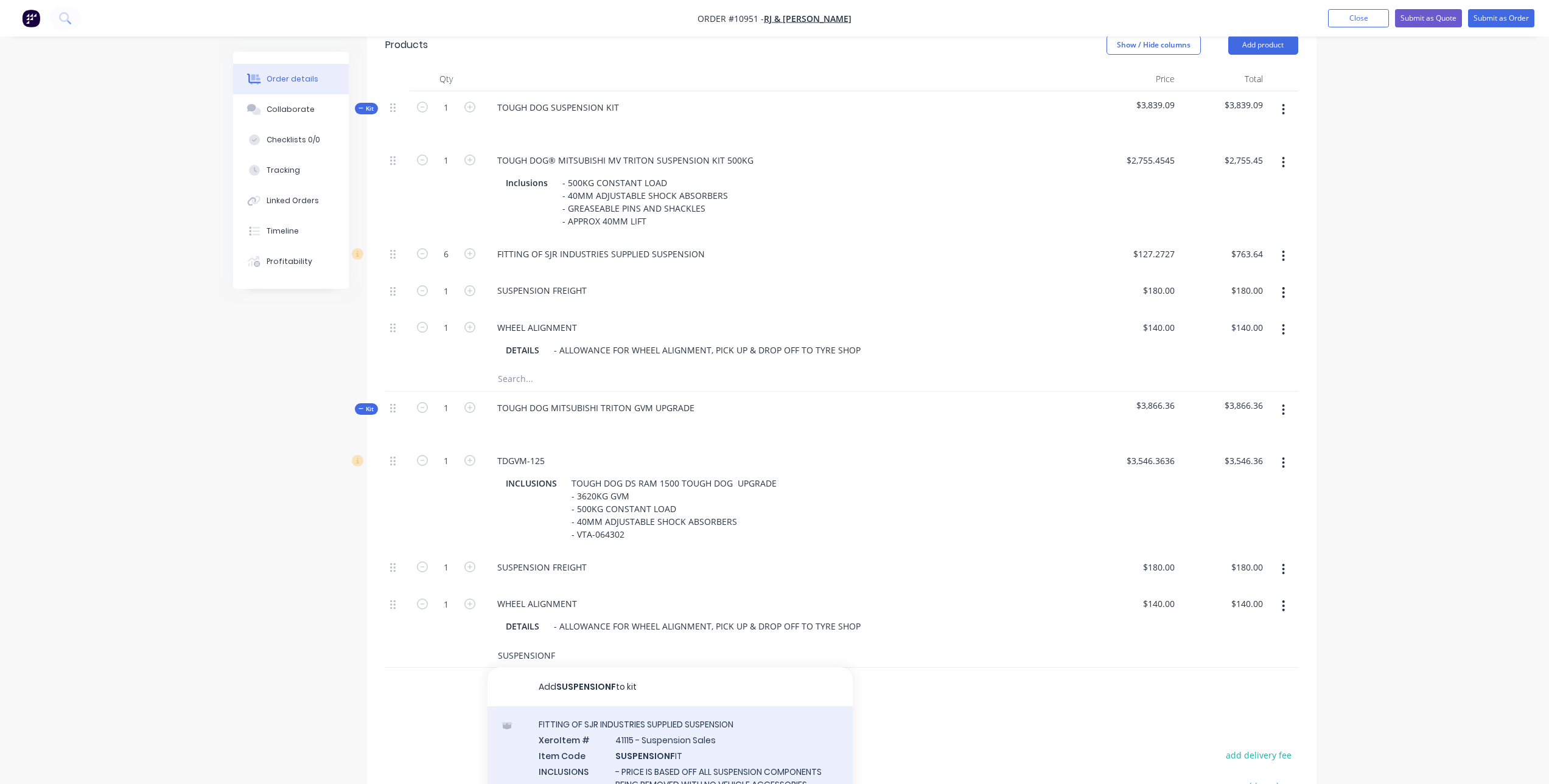
type input "SUSPENSIONF"
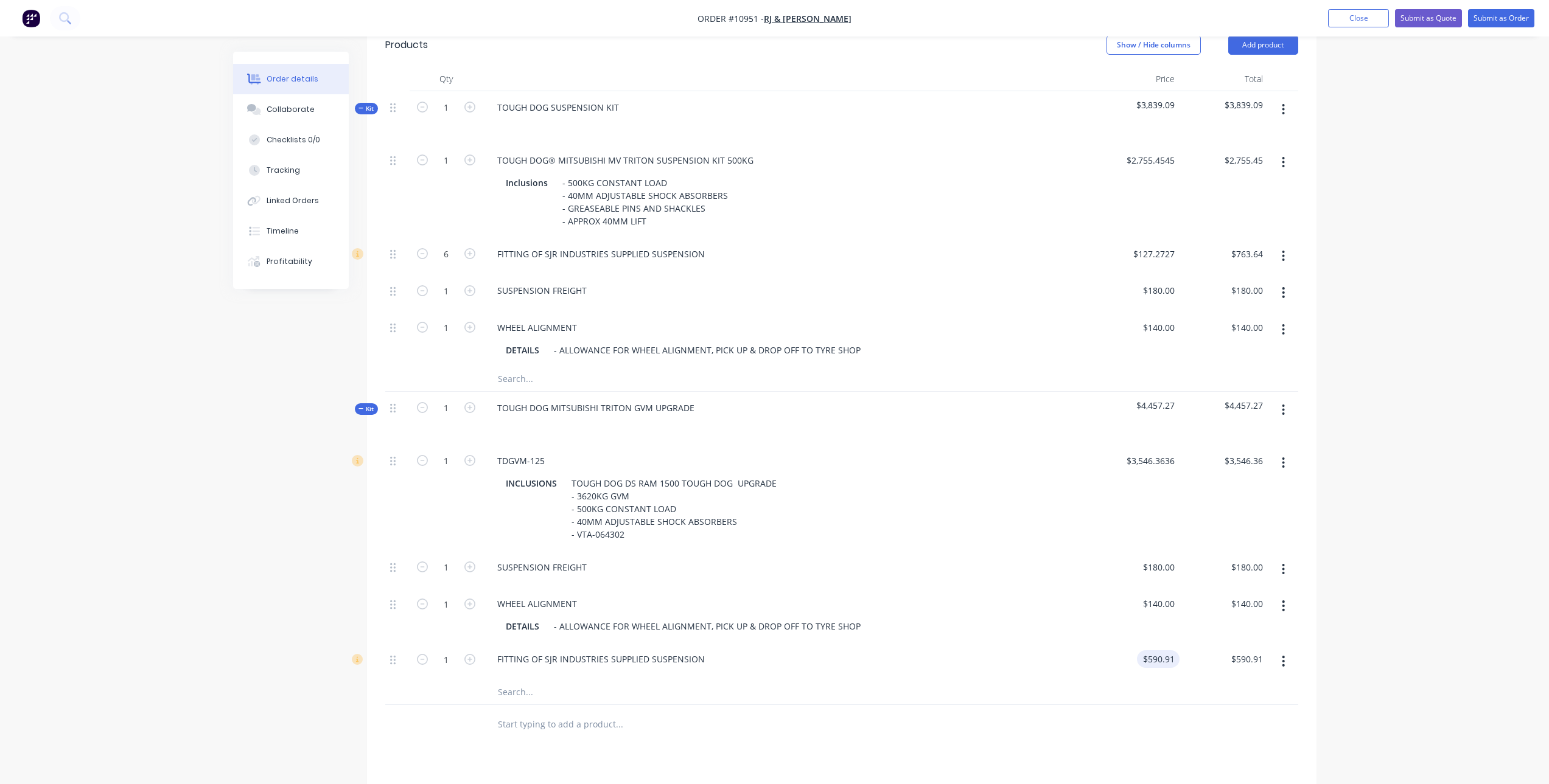
drag, startPoint x: 1129, startPoint y: 659, endPoint x: 1139, endPoint y: 659, distance: 10.0
click at [1131, 659] on div "$590.91 $590.91" at bounding box center [1135, 662] width 89 height 37
click at [1144, 659] on div "590.91 $590.91" at bounding box center [1158, 659] width 43 height 18
type input "$127.2727"
type input "$127.27"
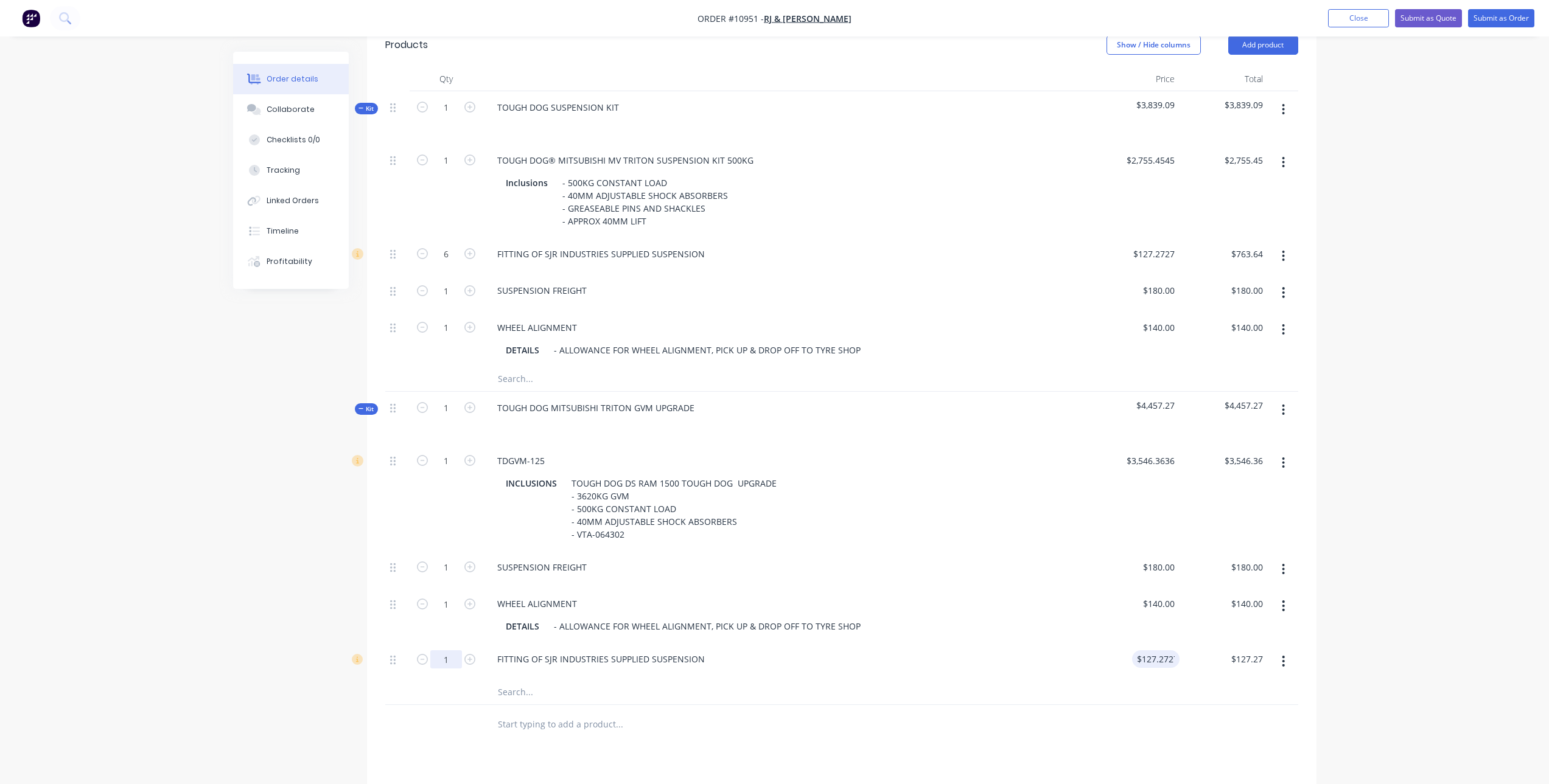
click at [444, 659] on input "1" at bounding box center [446, 659] width 32 height 18
type input "6"
type input "$763.64"
click at [532, 744] on div at bounding box center [701, 725] width 438 height 39
click at [448, 654] on input "6" at bounding box center [446, 659] width 32 height 18
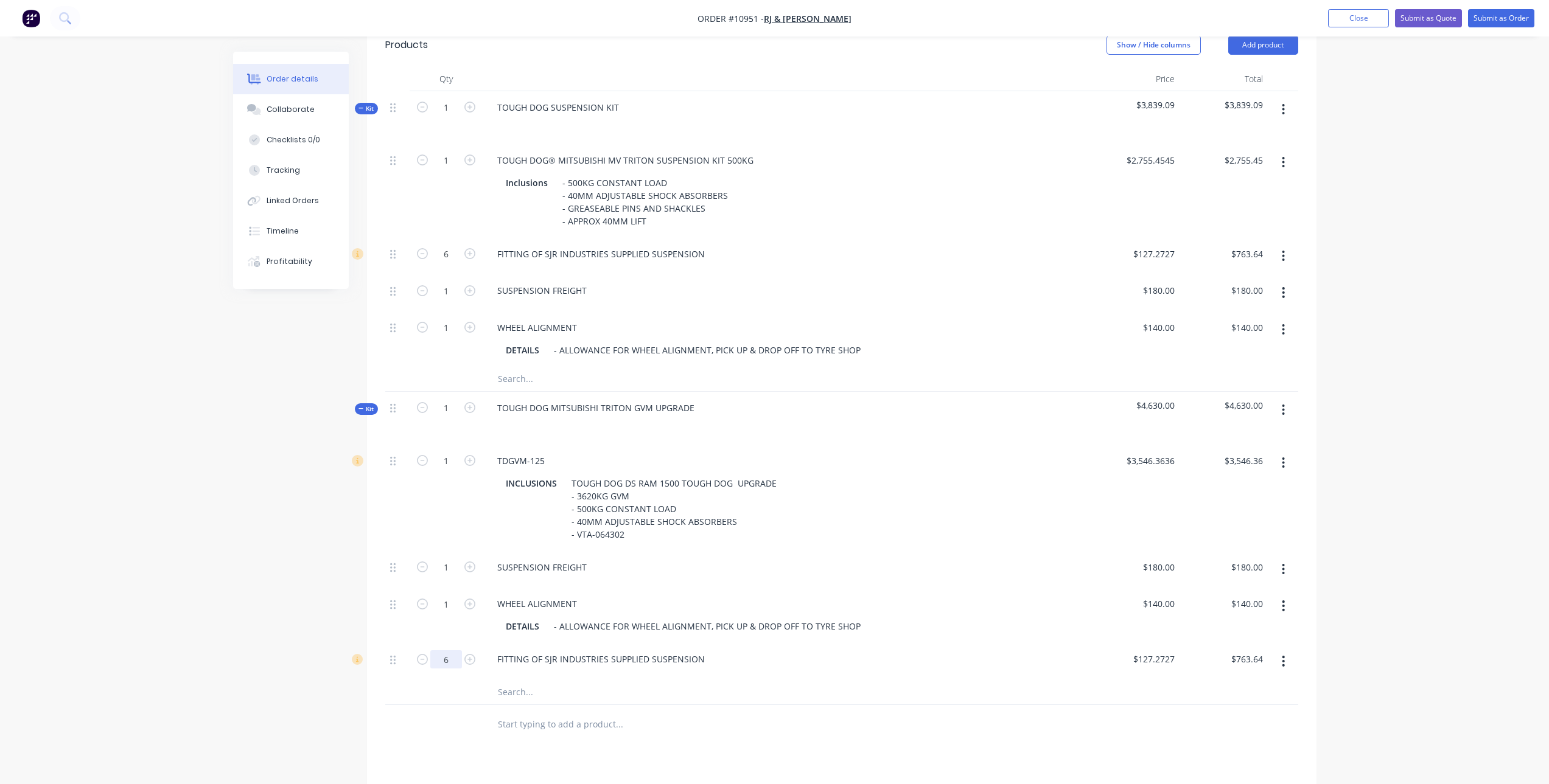
click at [431, 657] on input "6" at bounding box center [446, 659] width 32 height 18
click at [441, 659] on input "6" at bounding box center [446, 659] width 32 height 18
drag, startPoint x: 453, startPoint y: 657, endPoint x: 431, endPoint y: 660, distance: 22.2
click at [431, 660] on input "6" at bounding box center [446, 659] width 32 height 18
type input "7.5"
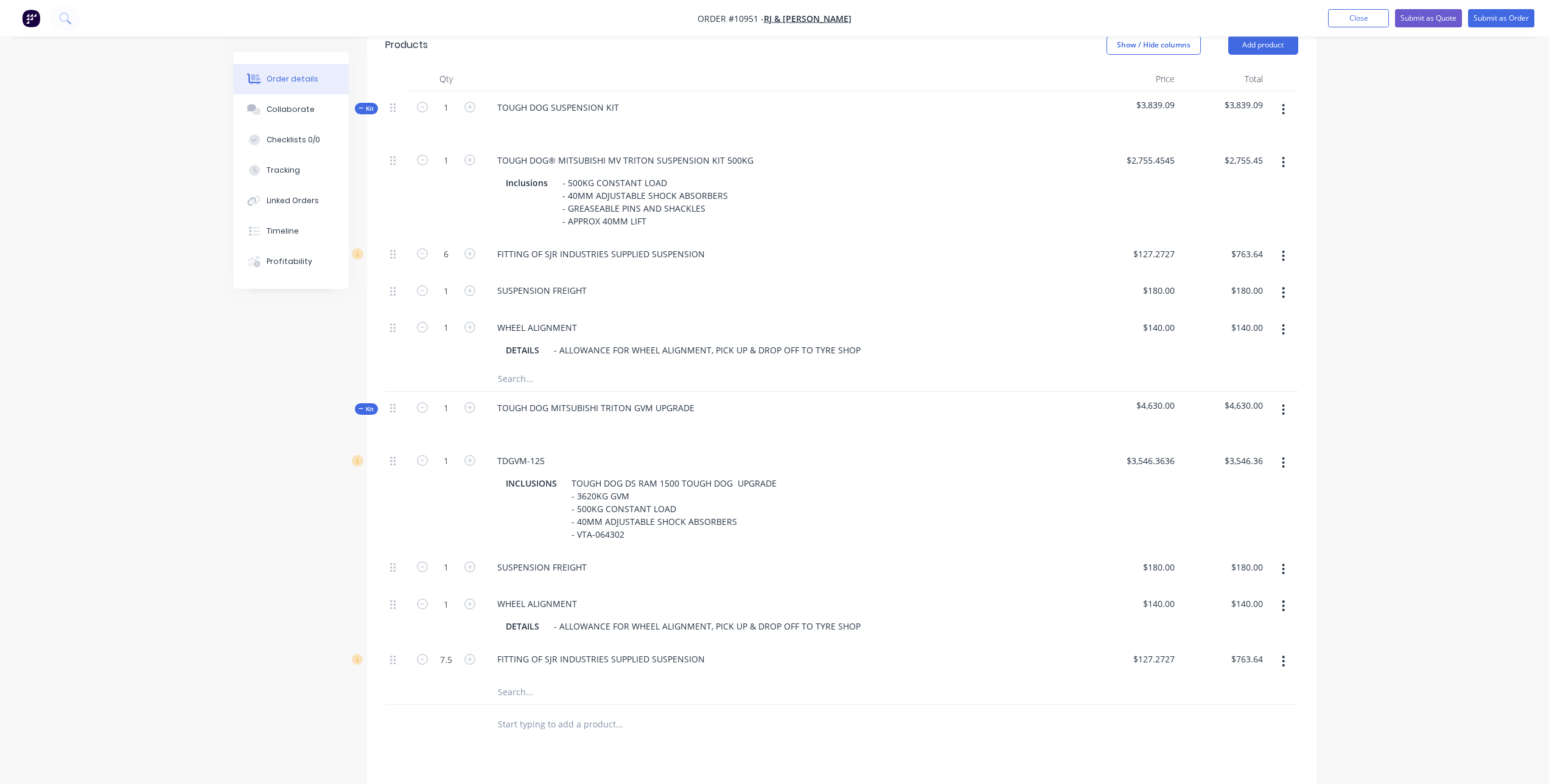
type input "$954.55"
click at [455, 708] on div at bounding box center [446, 725] width 73 height 39
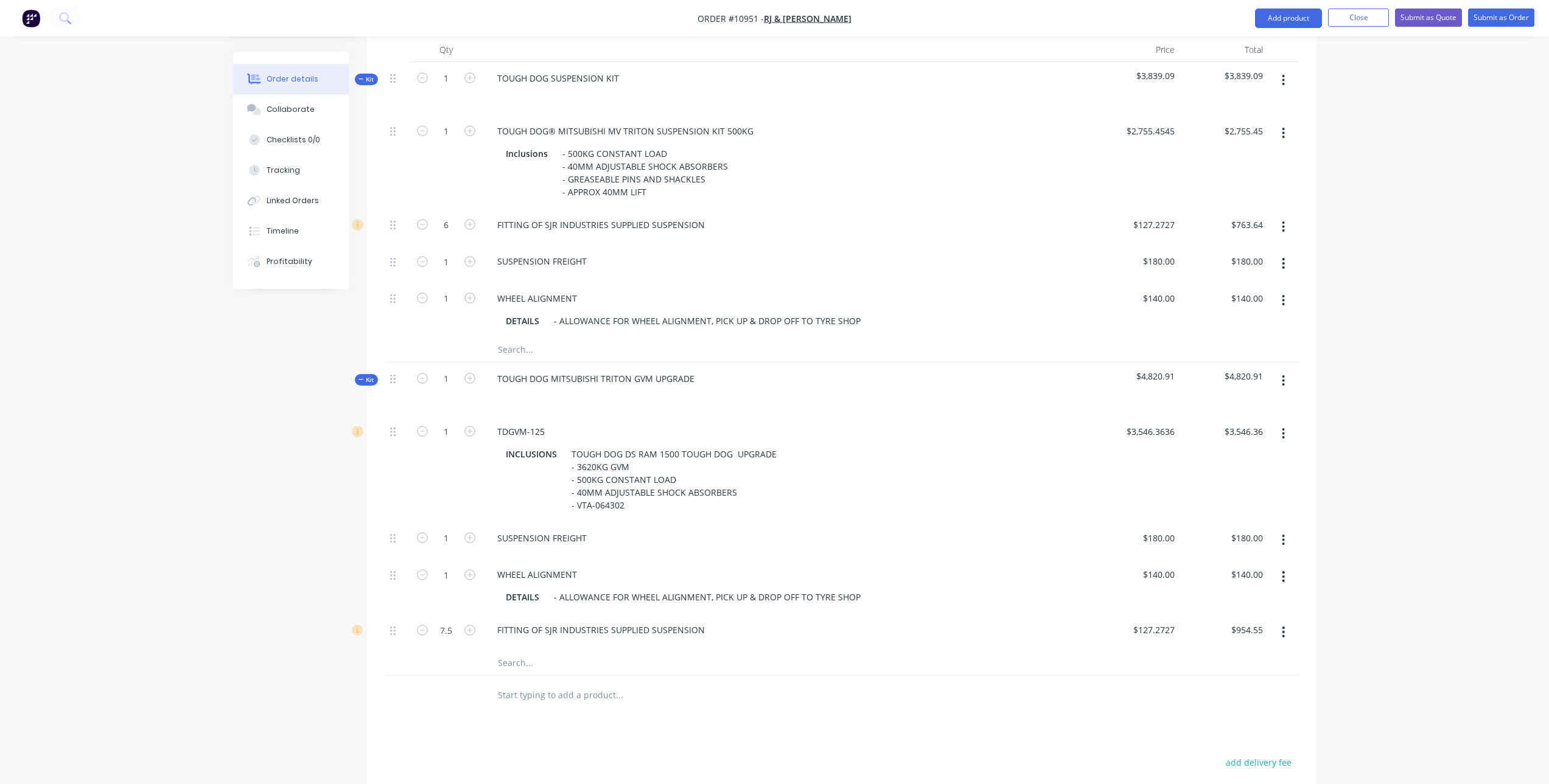
scroll to position [435, 0]
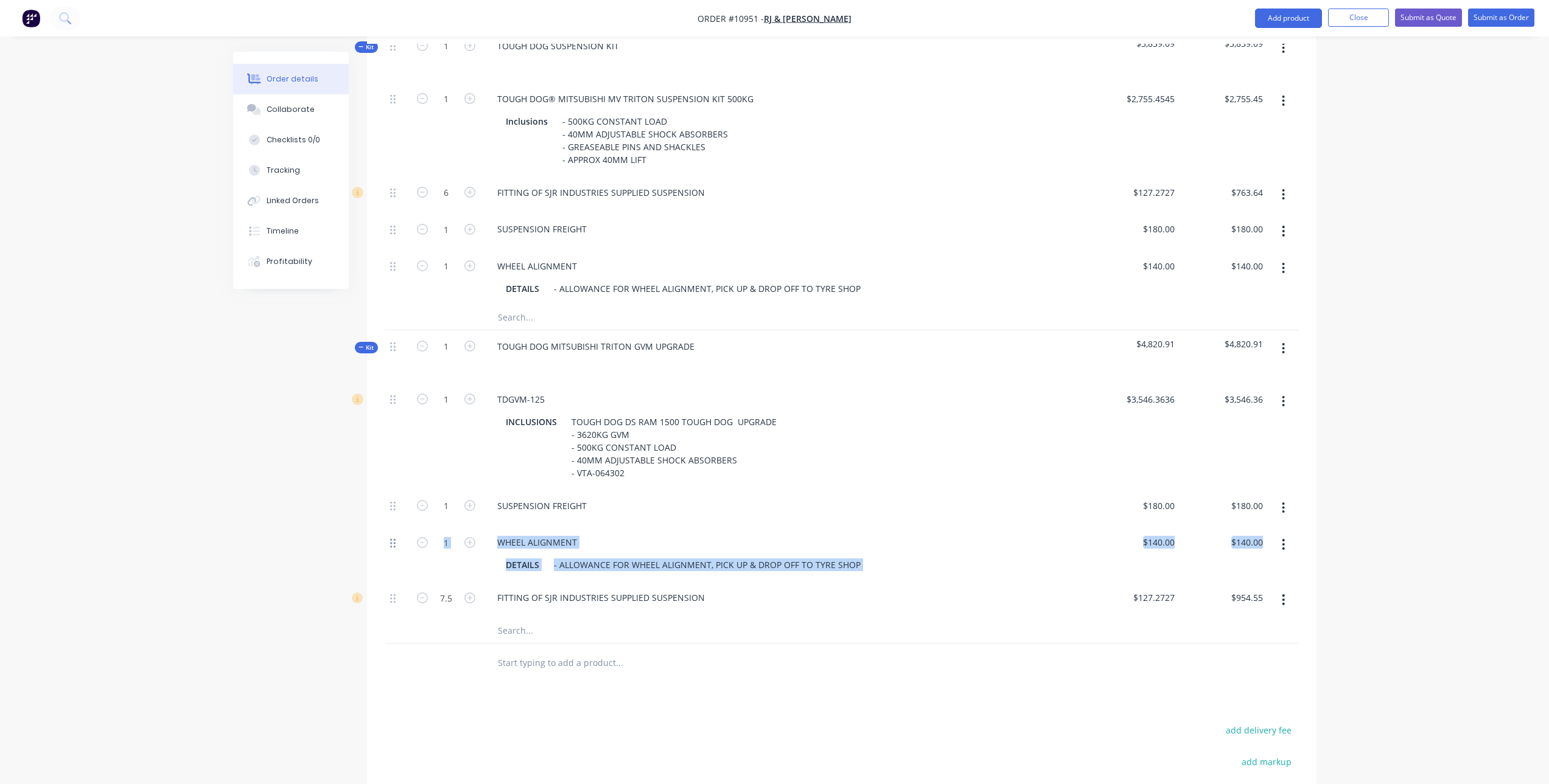
drag, startPoint x: 395, startPoint y: 599, endPoint x: 390, endPoint y: 542, distance: 57.2
click at [390, 542] on div "1 TDGVM-125 INCLUSIONS TOUGH DOG DS RAM 1500 TOUGH DOG UPGRADE - 3620KG GVM - 5…" at bounding box center [842, 501] width 913 height 236
drag, startPoint x: 390, startPoint y: 542, endPoint x: 390, endPoint y: 600, distance: 58.0
click at [390, 600] on icon at bounding box center [393, 598] width 6 height 11
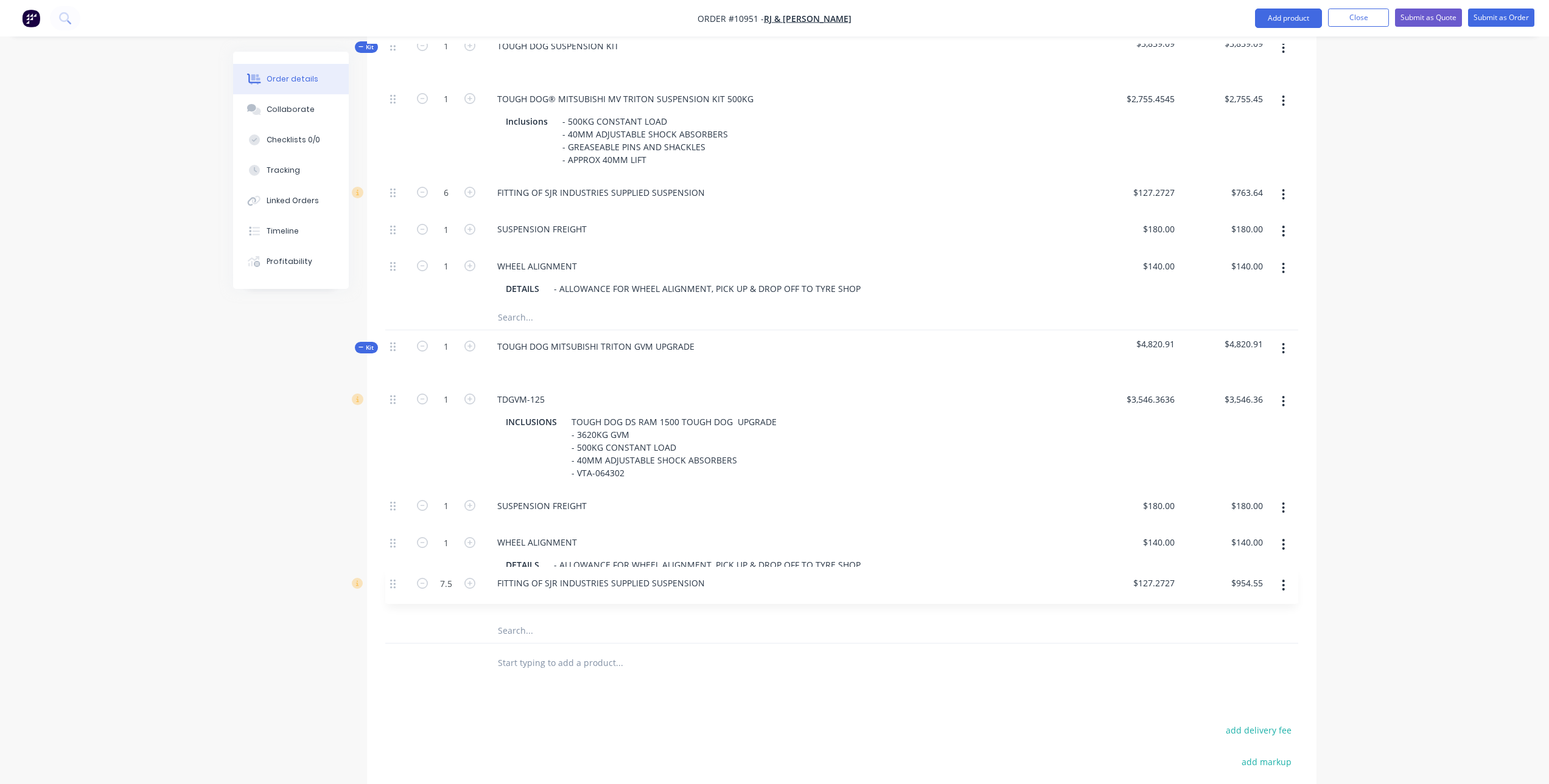
scroll to position [437, 0]
drag, startPoint x: 391, startPoint y: 601, endPoint x: 390, endPoint y: 501, distance: 100.0
click at [390, 501] on div "1 TDGVM-125 INCLUSIONS TOUGH DOG DS RAM 1500 TOUGH DOG UPGRADE - 3620KG GVM - 5…" at bounding box center [842, 499] width 913 height 236
click at [704, 503] on div "FITTING OF SJR INDUSTRIES SUPPLIED SUSPENSION" at bounding box center [601, 504] width 227 height 18
click at [751, 662] on div at bounding box center [670, 661] width 365 height 24
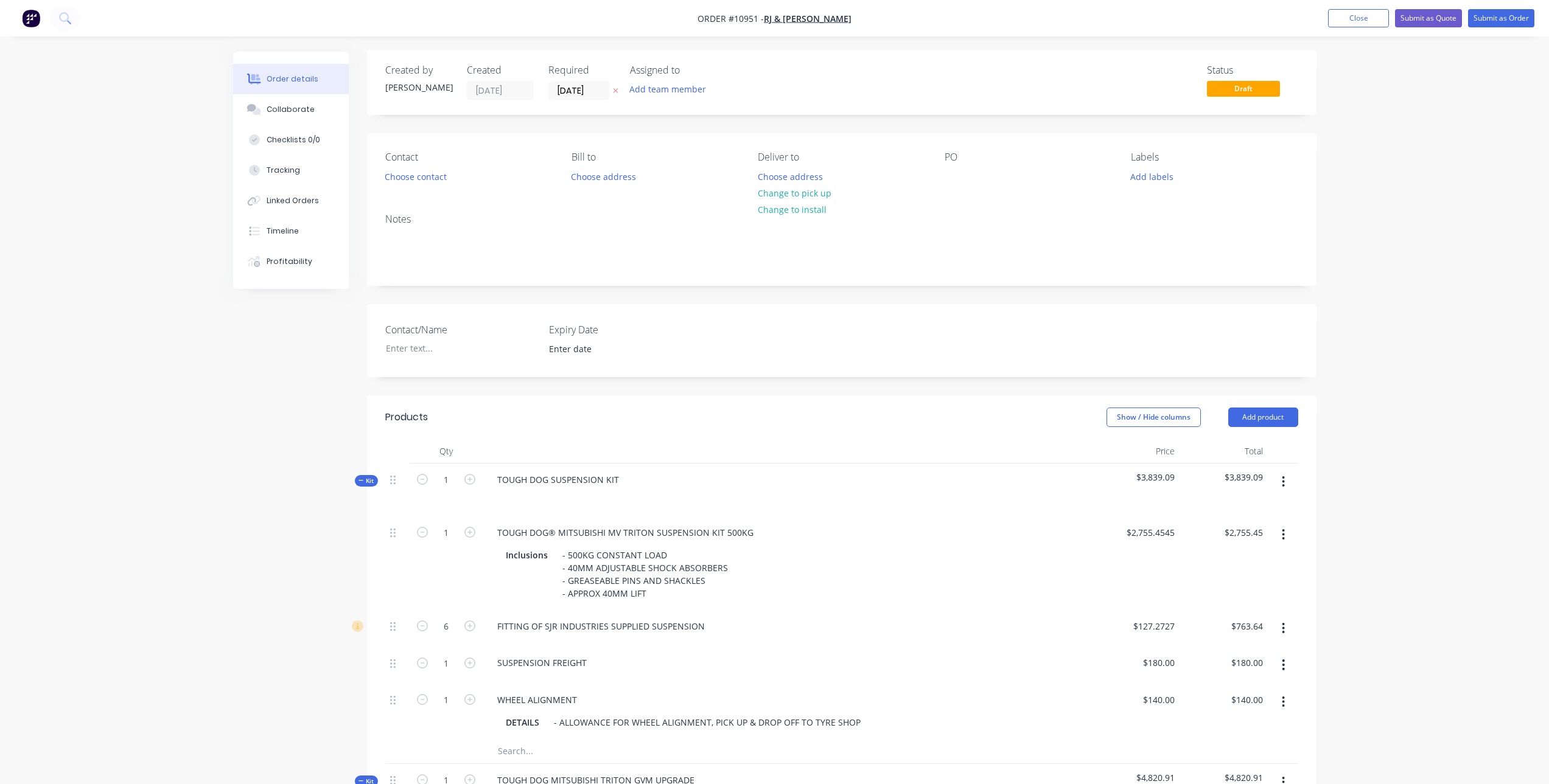
scroll to position [0, 0]
click at [421, 183] on button "Choose contact" at bounding box center [415, 178] width 75 height 17
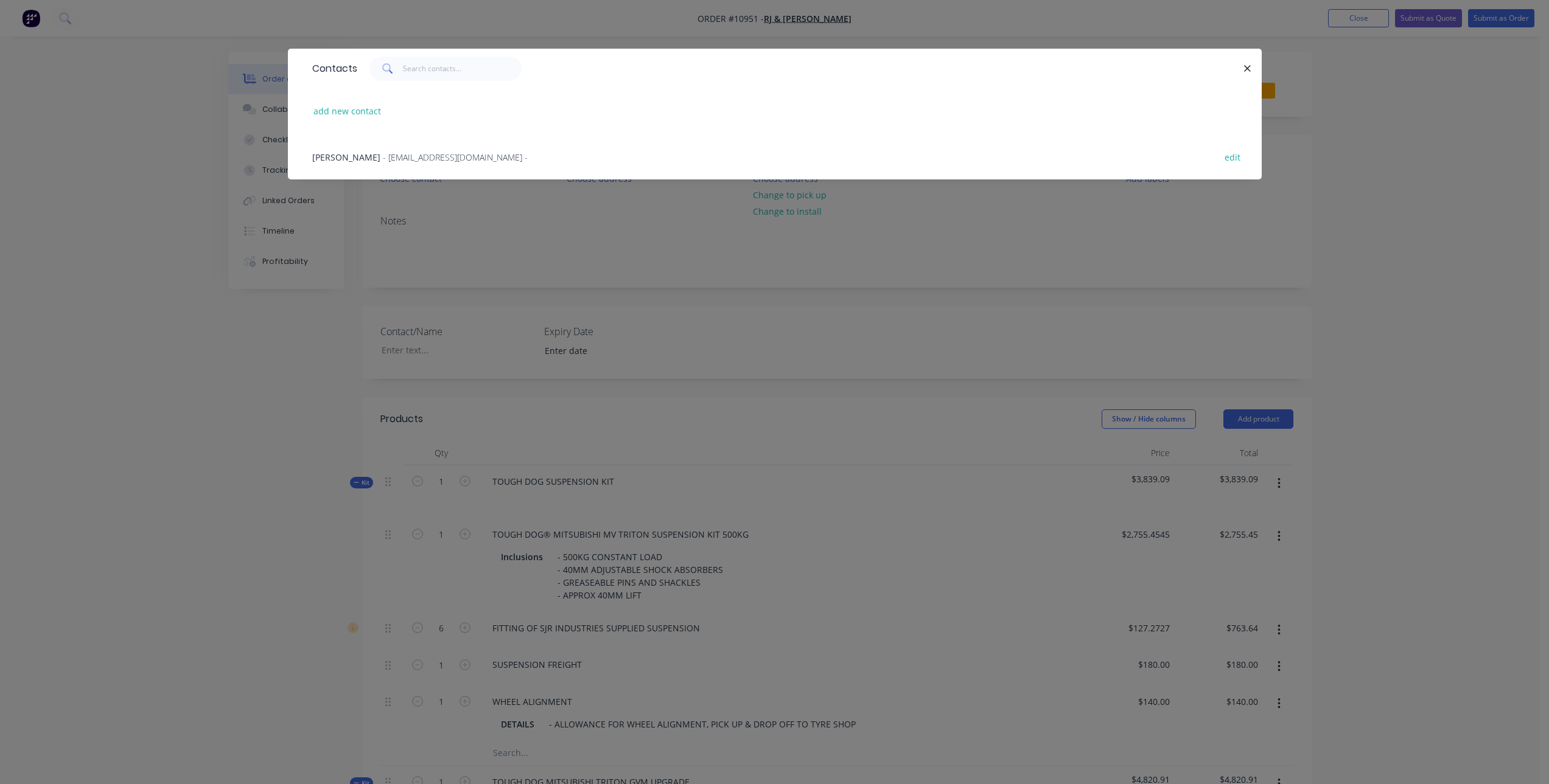
click at [383, 158] on span "- [EMAIL_ADDRESS][DOMAIN_NAME] -" at bounding box center [455, 157] width 145 height 12
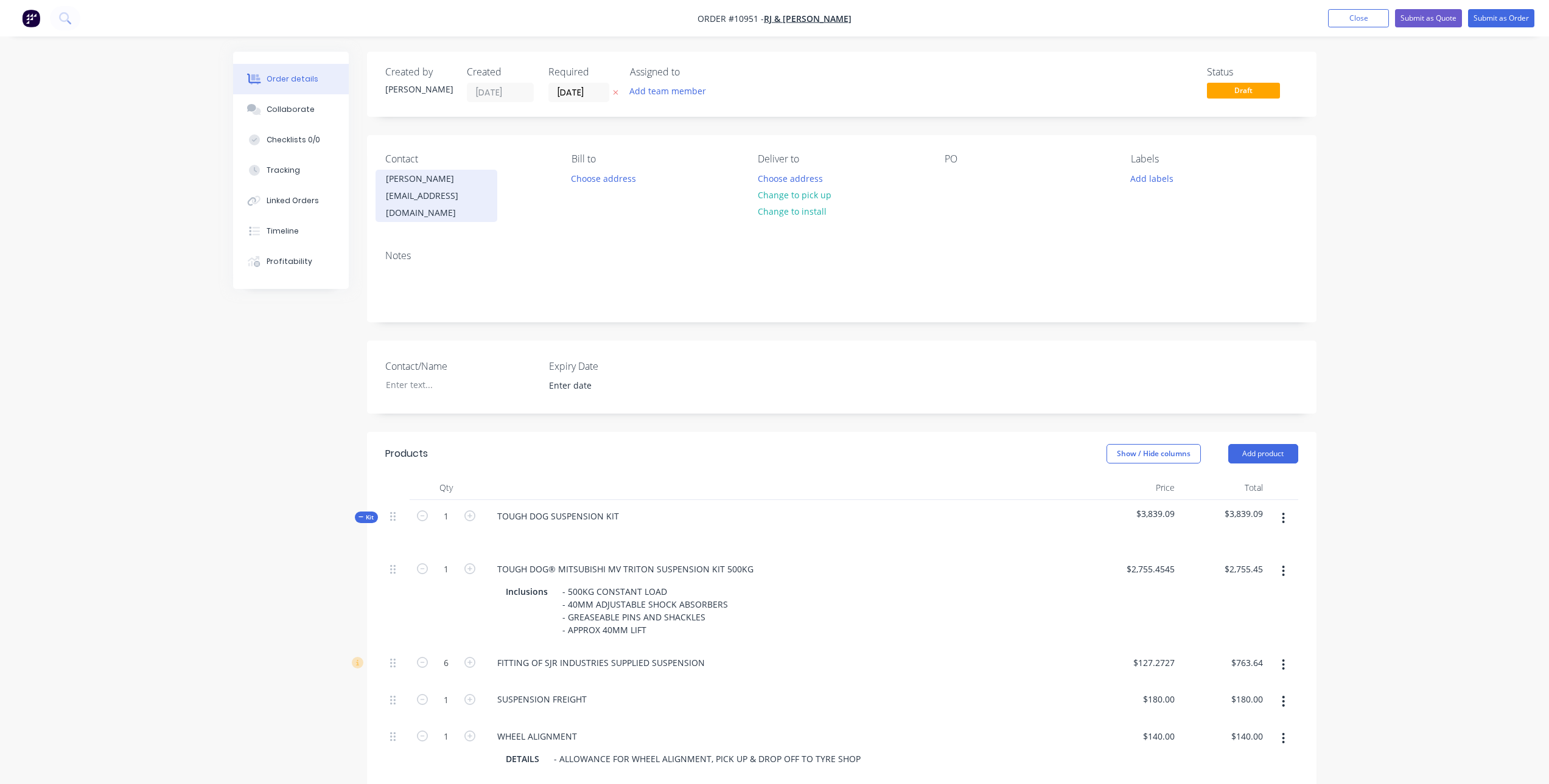
click at [471, 194] on div "[EMAIL_ADDRESS][DOMAIN_NAME]" at bounding box center [436, 204] width 101 height 34
drag, startPoint x: 381, startPoint y: 194, endPoint x: 517, endPoint y: 205, distance: 136.4
click at [517, 205] on div "Contact [PERSON_NAME] [EMAIL_ADDRESS][DOMAIN_NAME]" at bounding box center [468, 187] width 166 height 69
copy div "[EMAIL_ADDRESS][DOMAIN_NAME]"
click at [1441, 15] on button "Submit as Quote" at bounding box center [1429, 18] width 67 height 18
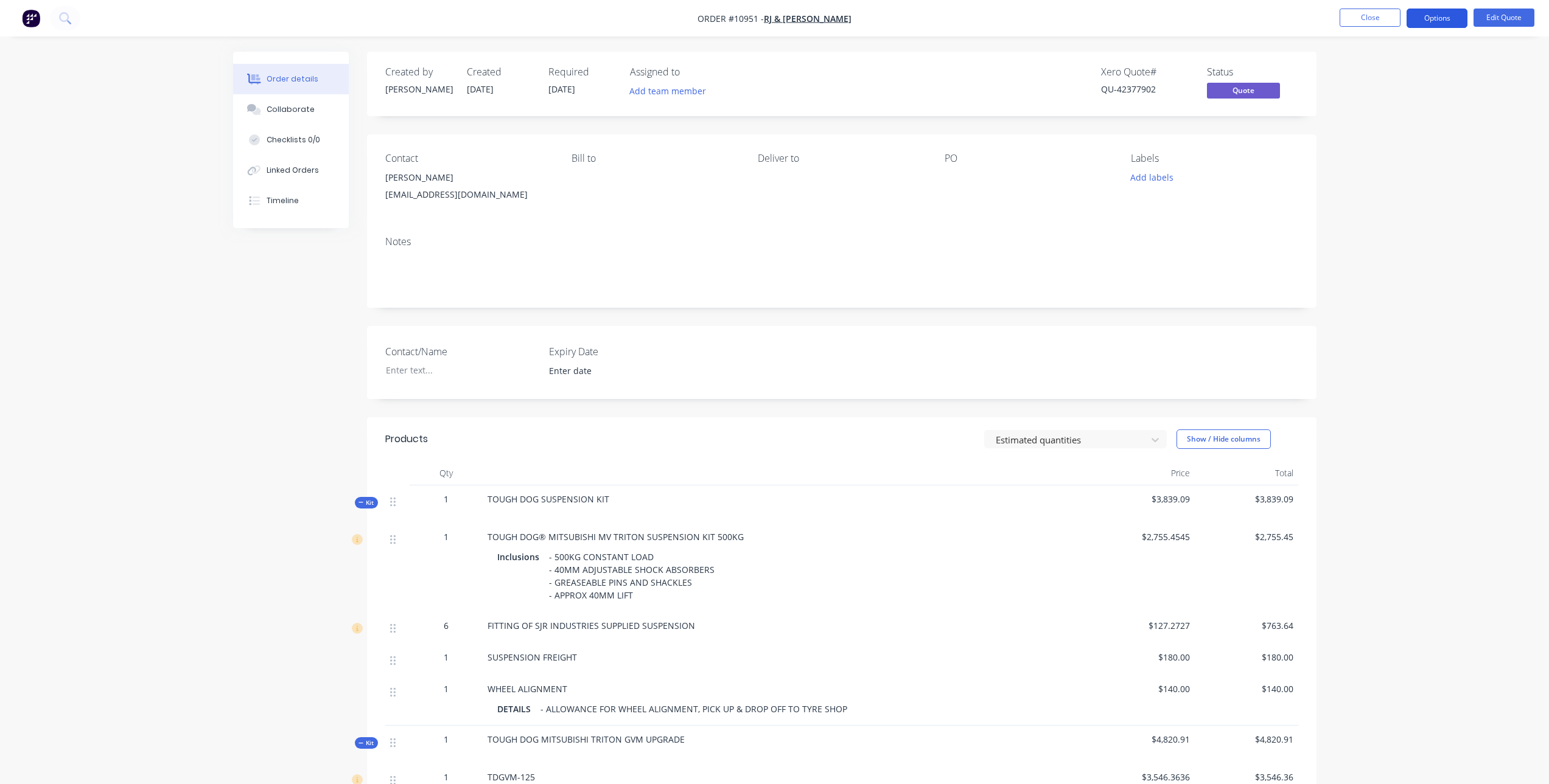
click at [1438, 21] on button "Options" at bounding box center [1436, 18] width 61 height 19
click at [1368, 73] on div "Quote" at bounding box center [1400, 74] width 112 height 18
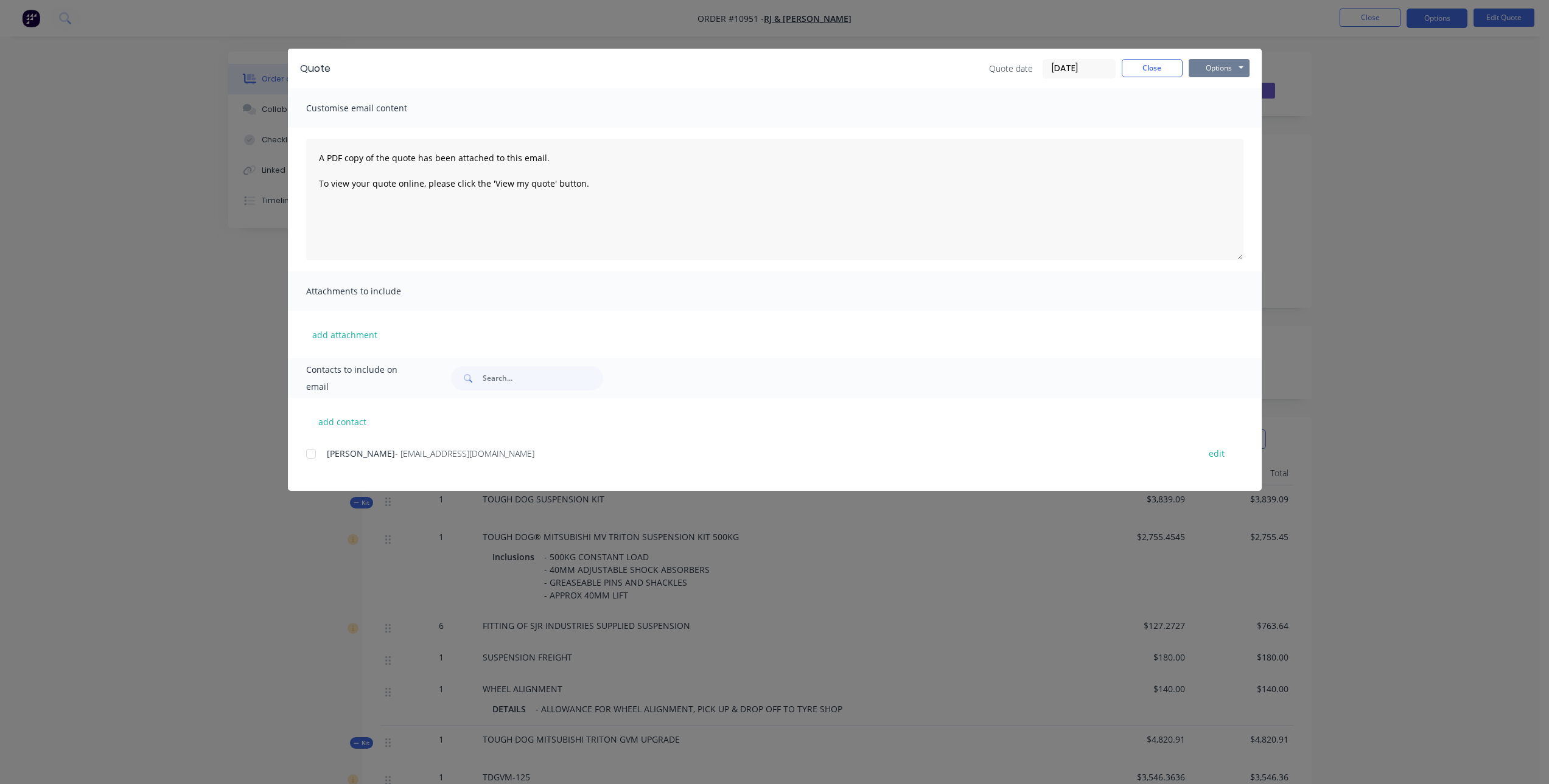
click at [1223, 71] on button "Options" at bounding box center [1219, 69] width 61 height 18
click at [1236, 115] on button "Print" at bounding box center [1227, 109] width 78 height 20
click at [1144, 66] on button "Close" at bounding box center [1152, 69] width 61 height 18
